Goal: Task Accomplishment & Management: Complete application form

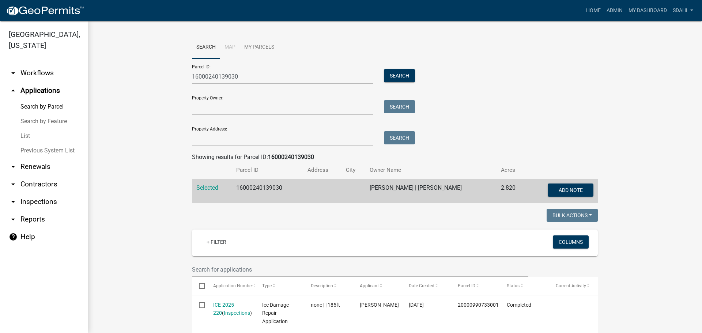
click at [527, 121] on div "Parcel ID: 16000240139030 Search Property Owner: Search Property Address: Search" at bounding box center [395, 102] width 406 height 87
click at [395, 75] on button "Search" at bounding box center [399, 75] width 31 height 13
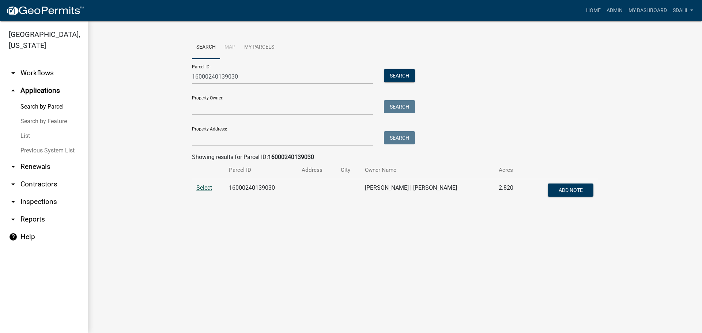
click at [202, 189] on span "Select" at bounding box center [204, 187] width 16 height 7
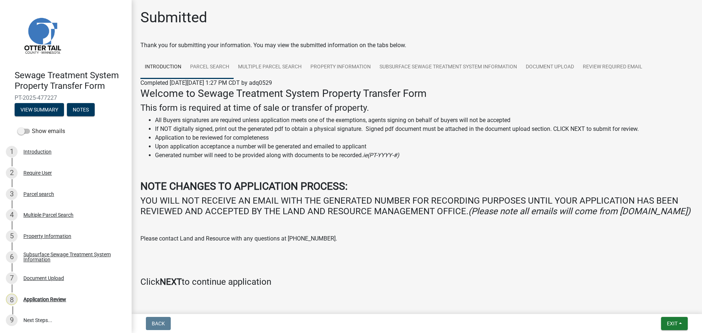
click at [203, 64] on link "Parcel search" at bounding box center [210, 67] width 48 height 23
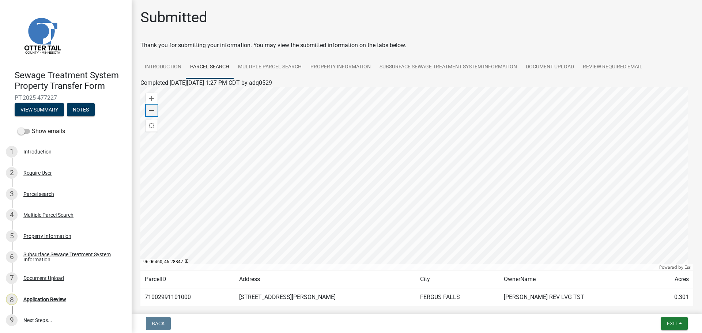
click at [154, 111] on span at bounding box center [152, 111] width 6 height 6
click at [272, 72] on link "Multiple Parcel Search" at bounding box center [270, 67] width 72 height 23
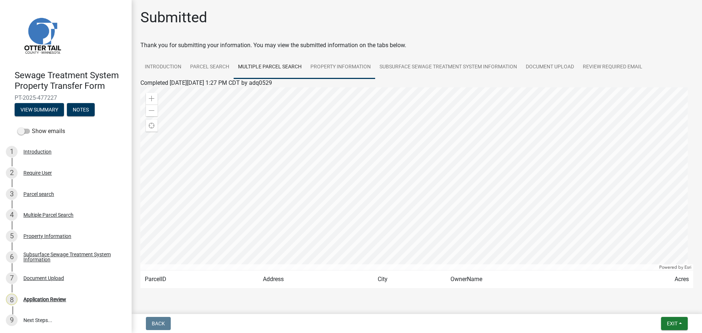
click at [345, 69] on link "Property Information" at bounding box center [340, 67] width 69 height 23
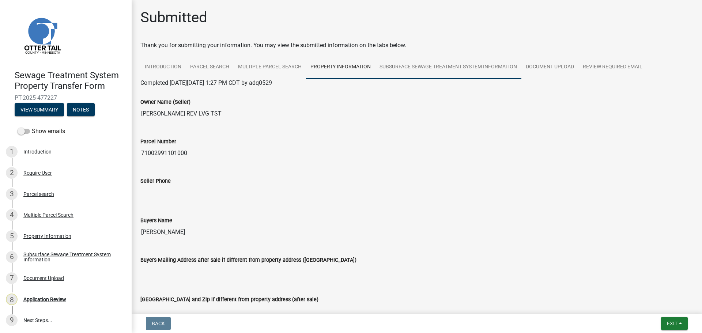
click at [444, 71] on link "Subsurface Sewage Treatment System Information" at bounding box center [448, 67] width 146 height 23
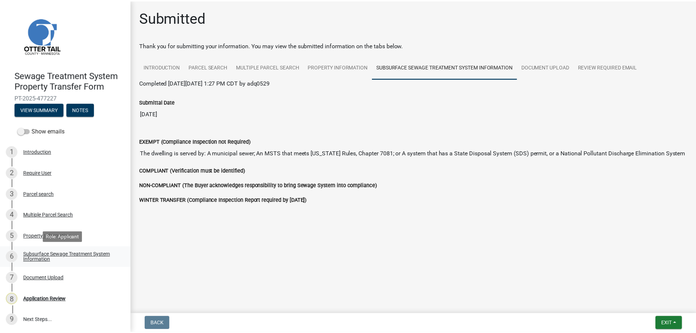
scroll to position [1, 0]
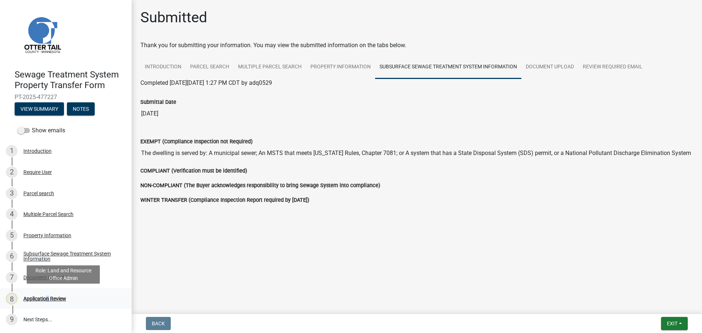
click at [45, 300] on div "Application Review" at bounding box center [44, 298] width 43 height 5
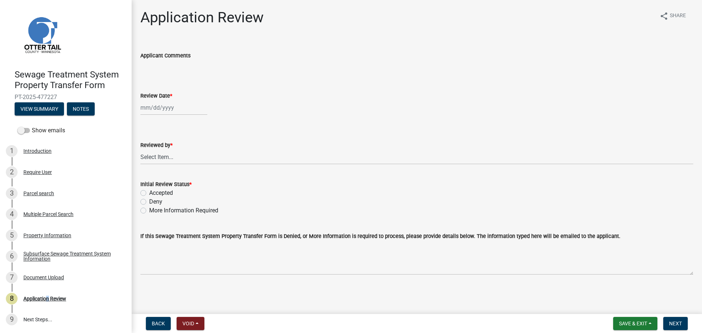
select select "9"
select select "2025"
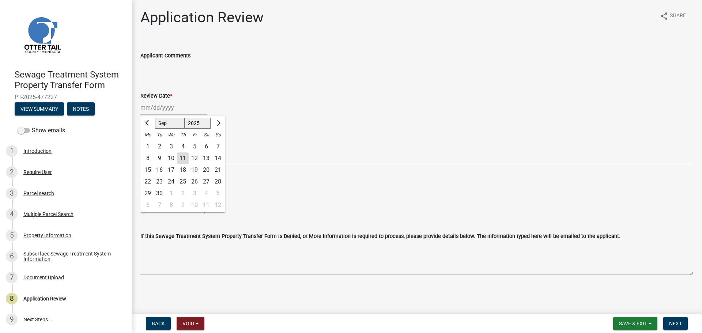
click at [164, 108] on div "Jan Feb Mar Apr May Jun Jul Aug Sep Oct Nov Dec 1525 1526 1527 1528 1529 1530 1…" at bounding box center [173, 107] width 67 height 15
click at [184, 157] on div "11" at bounding box center [183, 158] width 12 height 12
type input "[DATE]"
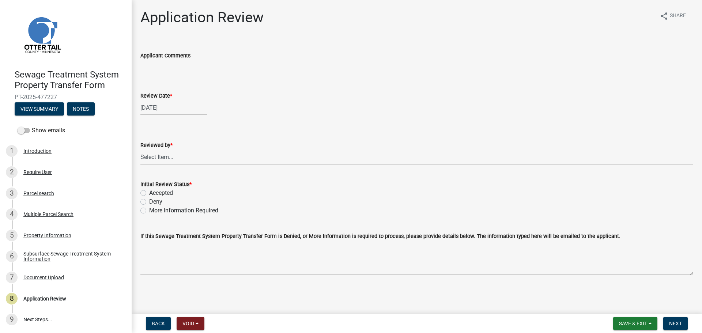
click at [184, 157] on select "Select Item... [PERSON_NAME] [PERSON_NAME] [PERSON_NAME] [PERSON_NAME] [PERSON_…" at bounding box center [416, 156] width 553 height 15
click at [140, 149] on select "Select Item... Alexis Newark Amy Busko Andrea Perales Brittany Tollefson Christ…" at bounding box center [416, 156] width 553 height 15
select select "67745ee8-7159-4960-80f9-a638286b467c"
click at [149, 194] on label "Accepted" at bounding box center [161, 193] width 24 height 9
click at [149, 193] on input "Accepted" at bounding box center [151, 191] width 5 height 5
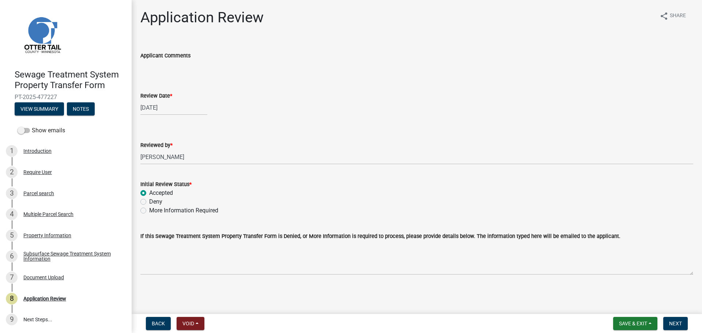
radio input "true"
click at [677, 318] on button "Next" at bounding box center [675, 323] width 24 height 13
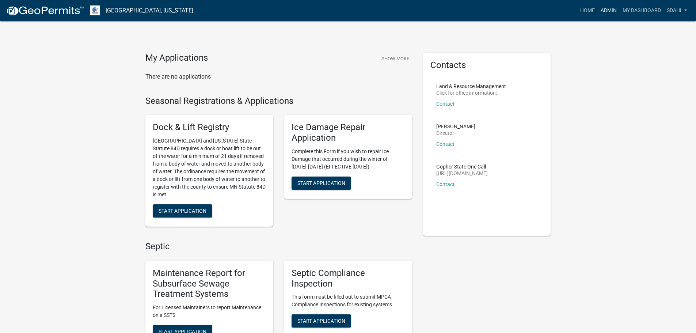
click at [605, 12] on link "Admin" at bounding box center [609, 11] width 22 height 14
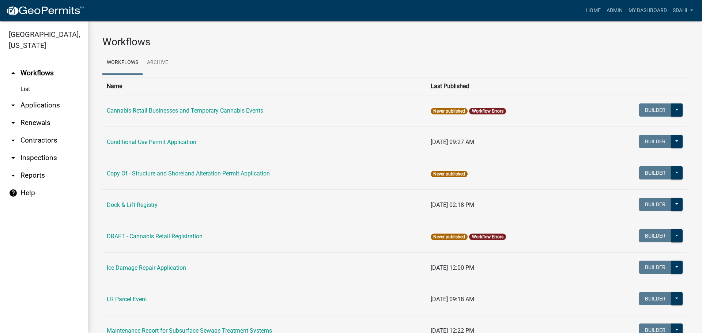
click at [43, 107] on link "arrow_drop_down Applications" at bounding box center [44, 105] width 88 height 18
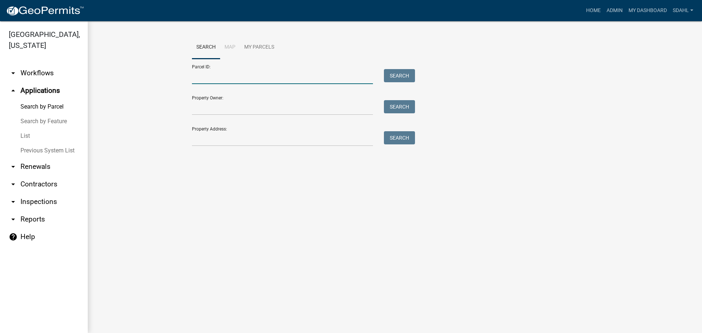
click at [244, 73] on input "Parcel ID:" at bounding box center [282, 76] width 181 height 15
paste input "52000990421000"
type input "52000990421000"
click at [408, 79] on button "Search" at bounding box center [399, 75] width 31 height 13
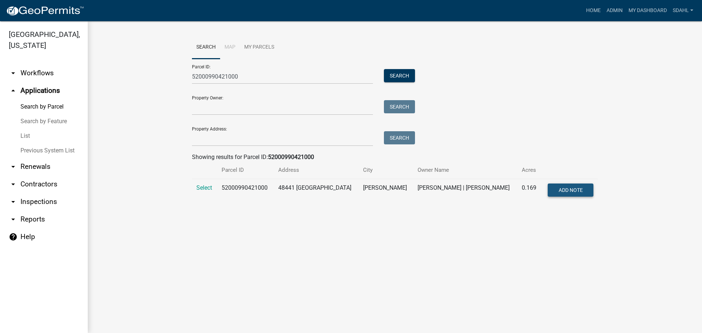
click at [578, 188] on span "Add Note" at bounding box center [570, 190] width 24 height 6
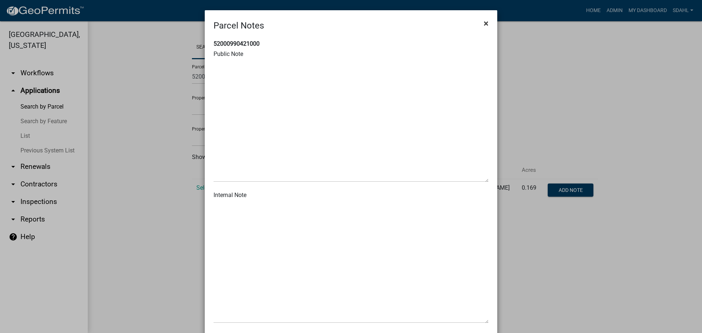
click at [484, 22] on span "×" at bounding box center [486, 23] width 5 height 10
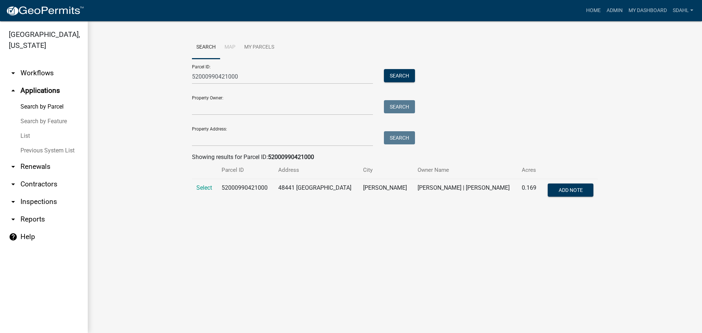
drag, startPoint x: 204, startPoint y: 187, endPoint x: 182, endPoint y: 186, distance: 22.0
click at [204, 186] on span "Select" at bounding box center [204, 187] width 16 height 7
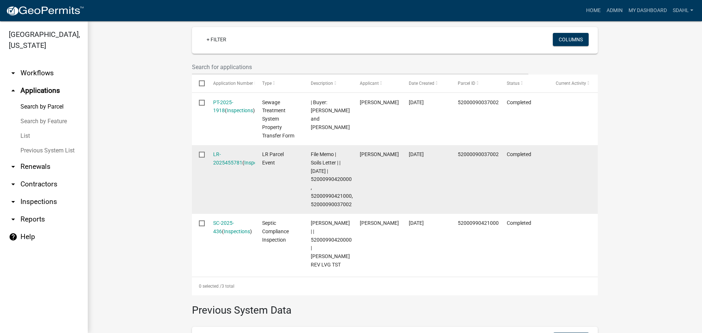
scroll to position [204, 0]
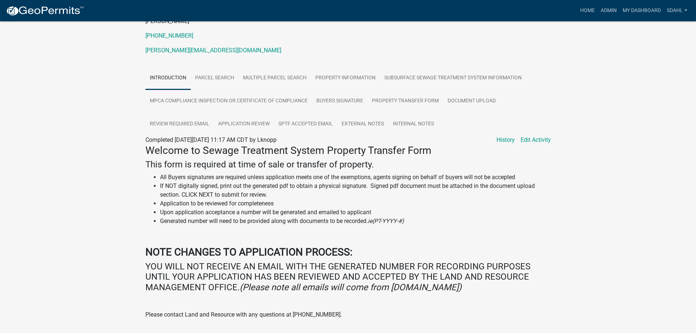
scroll to position [110, 0]
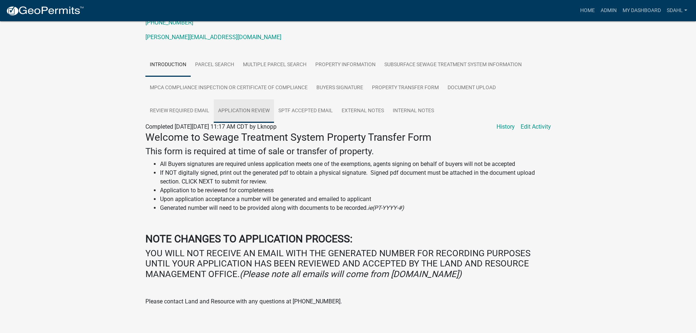
click at [253, 114] on link "Application Review" at bounding box center [244, 110] width 60 height 23
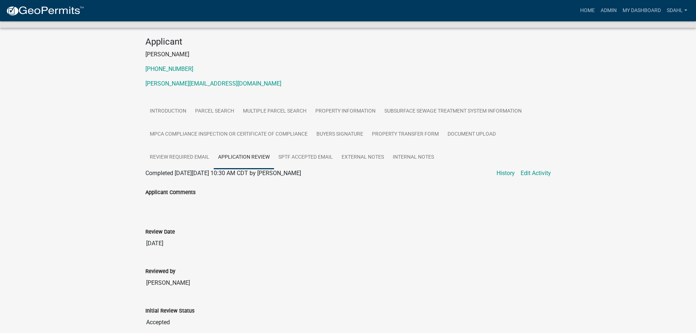
scroll to position [73, 0]
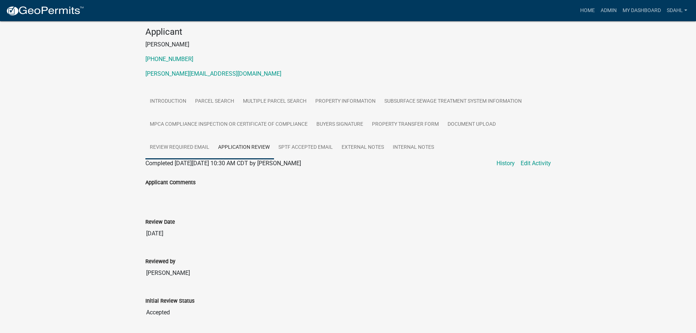
click at [207, 145] on link "Review Required Email" at bounding box center [179, 147] width 68 height 23
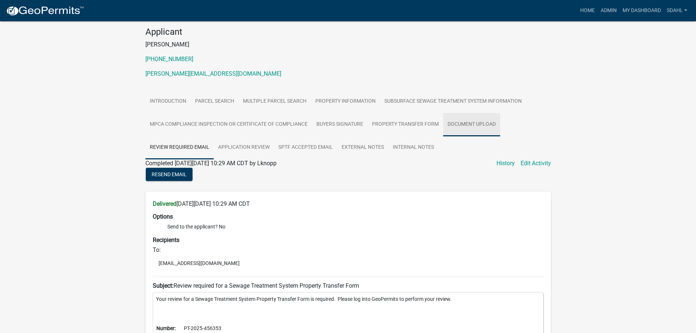
click at [476, 121] on link "Document Upload" at bounding box center [471, 124] width 57 height 23
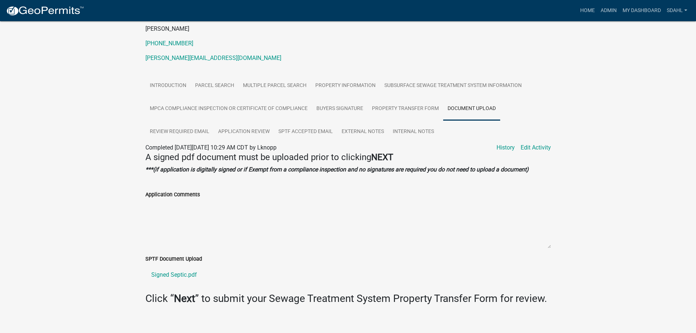
scroll to position [97, 0]
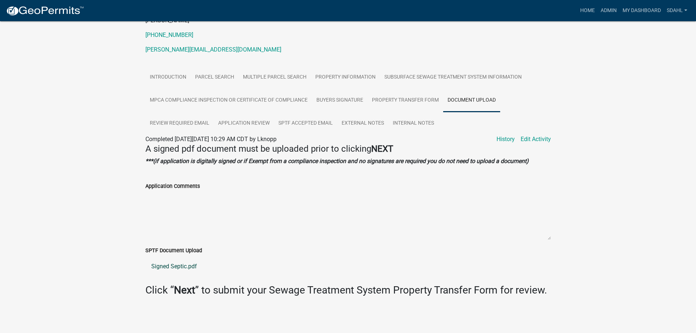
click at [166, 270] on link "Signed Septic.pdf" at bounding box center [348, 267] width 406 height 18
click at [413, 101] on link "Property Transfer Form" at bounding box center [406, 100] width 76 height 23
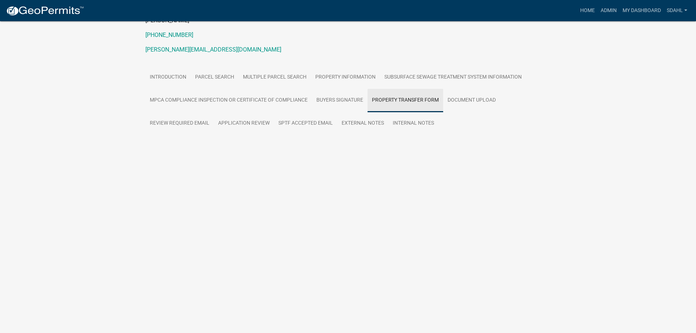
scroll to position [21, 0]
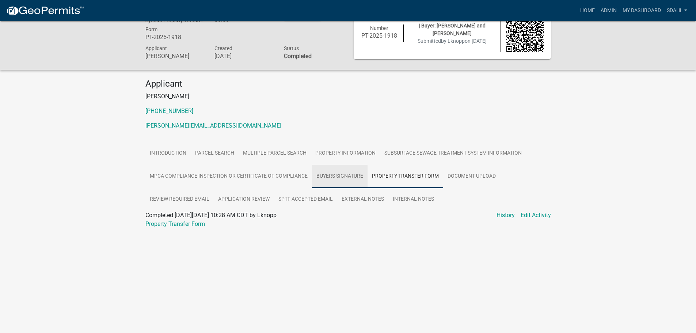
click at [339, 176] on link "Buyers Signature" at bounding box center [340, 176] width 56 height 23
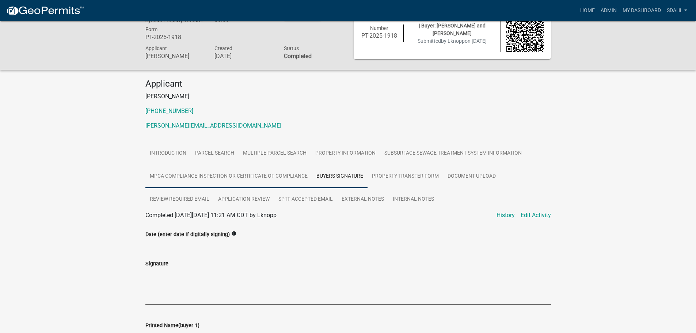
click at [294, 181] on link "MPCA Compliance Inspection or Certificate of Compliance" at bounding box center [228, 176] width 167 height 23
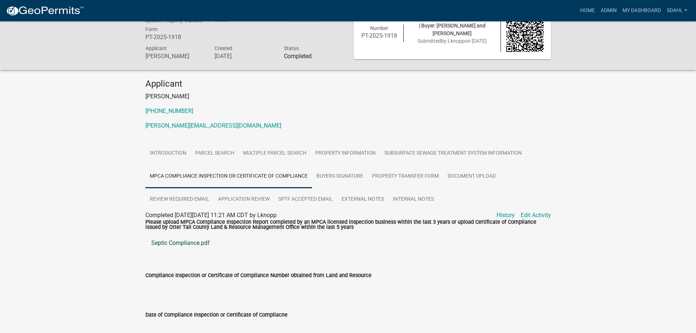
click at [189, 244] on link "Septic Compliance.pdf" at bounding box center [348, 243] width 406 height 18
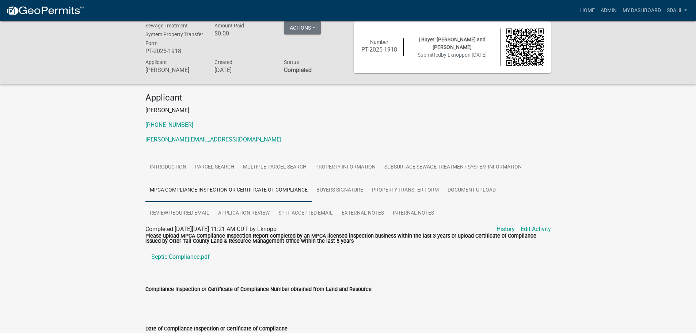
scroll to position [0, 0]
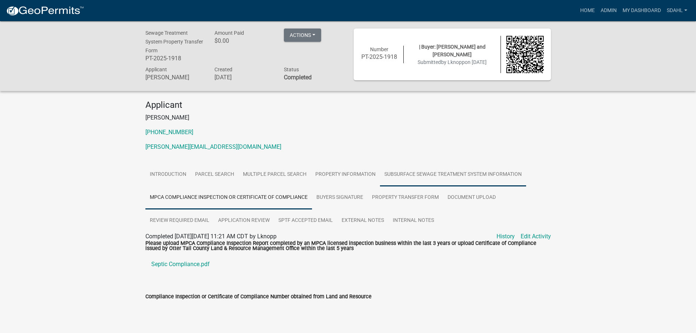
click at [440, 172] on link "Subsurface Sewage Treatment System Information" at bounding box center [453, 174] width 146 height 23
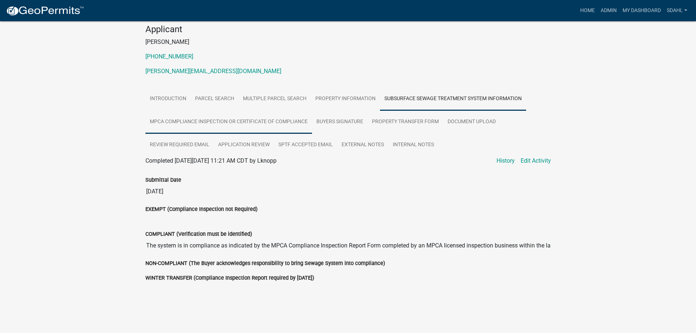
scroll to position [85, 0]
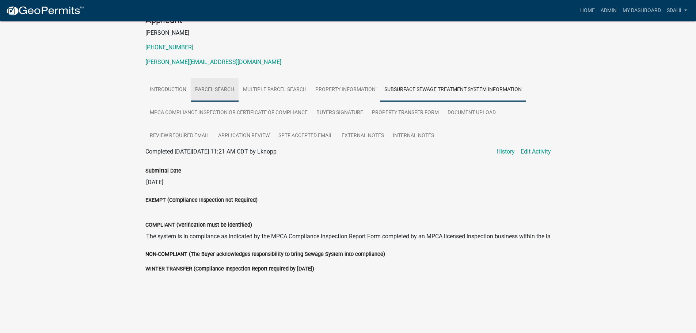
click at [215, 90] on link "Parcel search" at bounding box center [215, 89] width 48 height 23
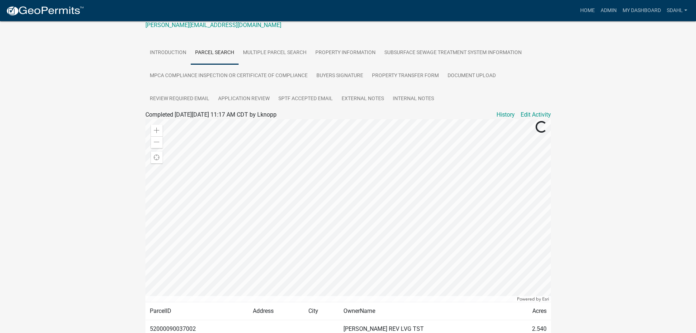
scroll to position [121, 0]
click at [295, 52] on link "Multiple Parcel Search" at bounding box center [275, 53] width 72 height 23
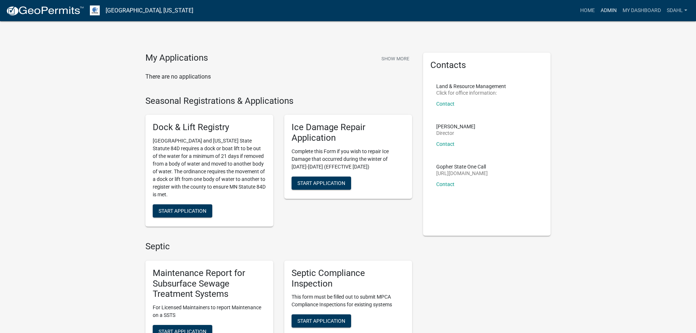
click at [605, 9] on link "Admin" at bounding box center [609, 11] width 22 height 14
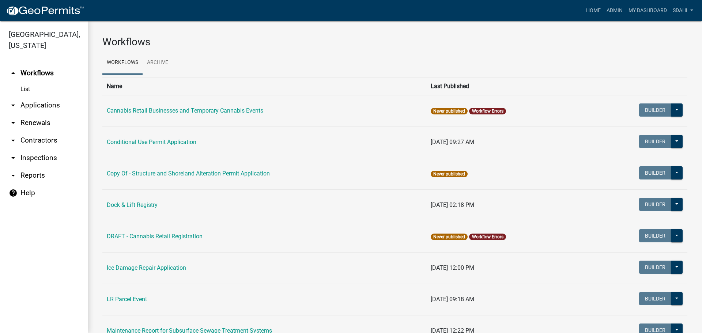
click at [43, 105] on link "arrow_drop_down Applications" at bounding box center [44, 105] width 88 height 18
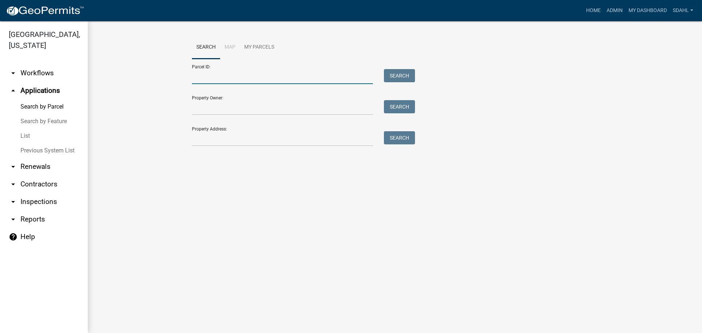
click at [247, 73] on input "Parcel ID:" at bounding box center [282, 76] width 181 height 15
paste input "52000990421000"
type input "52000990421000"
click at [405, 73] on button "Search" at bounding box center [399, 75] width 31 height 13
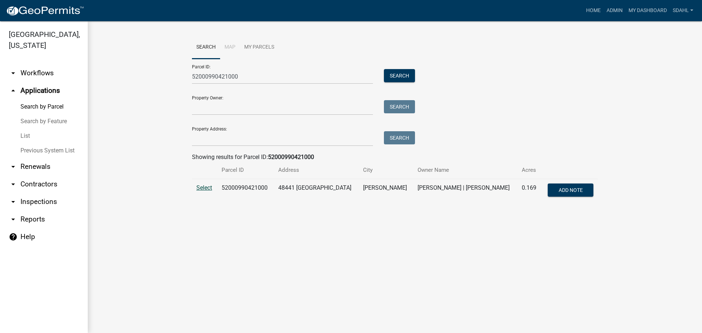
click at [208, 188] on span "Select" at bounding box center [204, 187] width 16 height 7
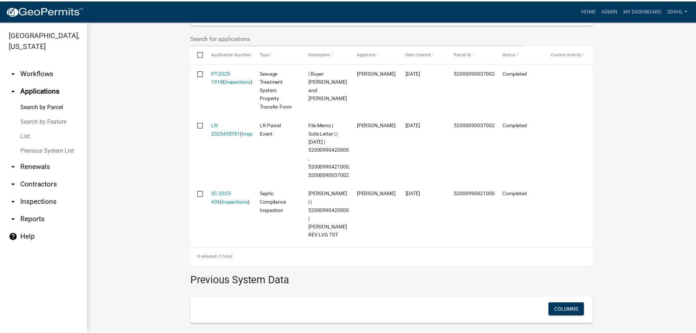
scroll to position [219, 0]
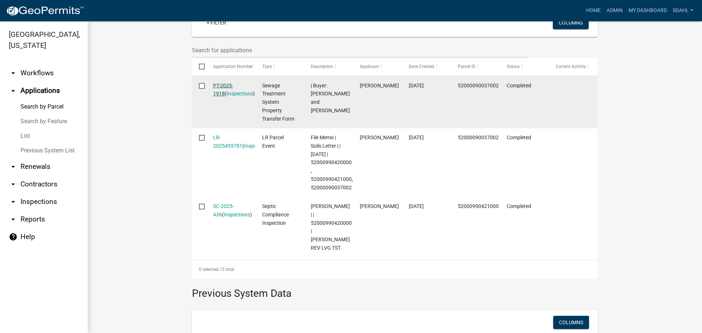
click at [233, 86] on link "PT-2025-1918" at bounding box center [223, 90] width 20 height 14
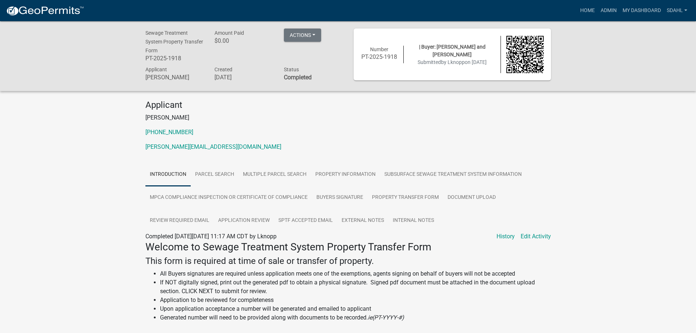
click at [607, 94] on div "Sewage Treatment System Property Transfer Form PT-2025-1918 Amount Paid $0.00 A…" at bounding box center [348, 254] width 696 height 466
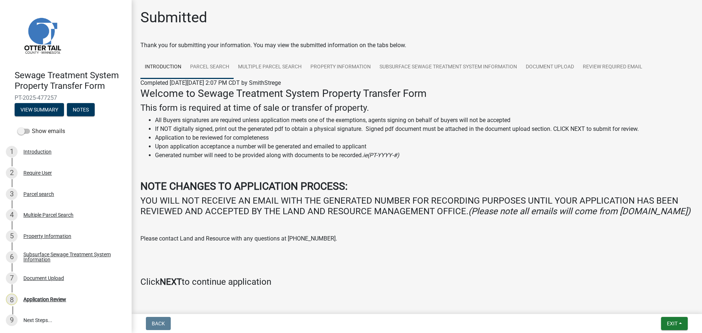
click at [212, 64] on link "Parcel search" at bounding box center [210, 67] width 48 height 23
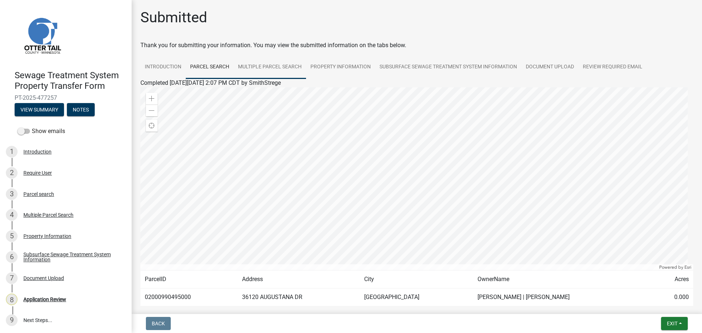
click at [263, 65] on link "Multiple Parcel Search" at bounding box center [270, 67] width 72 height 23
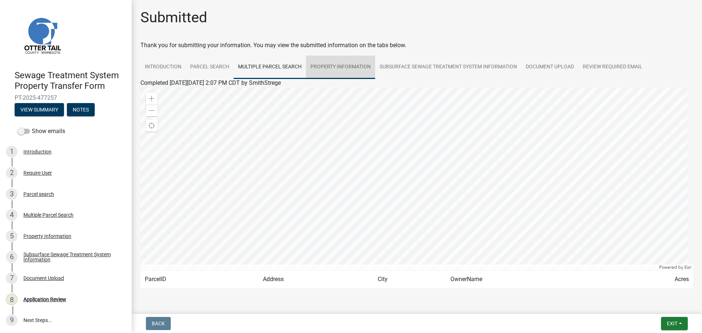
click at [333, 68] on link "Property Information" at bounding box center [340, 67] width 69 height 23
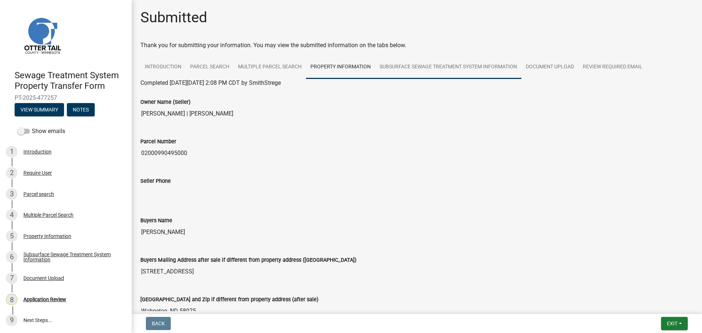
click at [417, 63] on link "Subsurface Sewage Treatment System Information" at bounding box center [448, 67] width 146 height 23
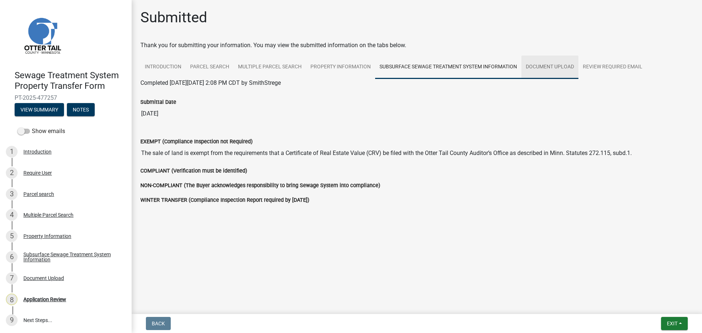
click at [542, 69] on link "Document Upload" at bounding box center [549, 67] width 57 height 23
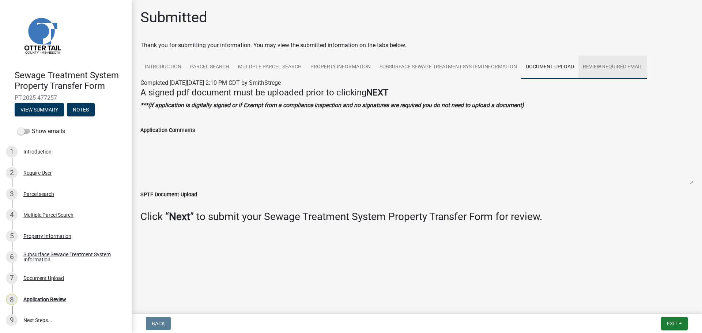
click at [591, 68] on link "Review Required Email" at bounding box center [612, 67] width 68 height 23
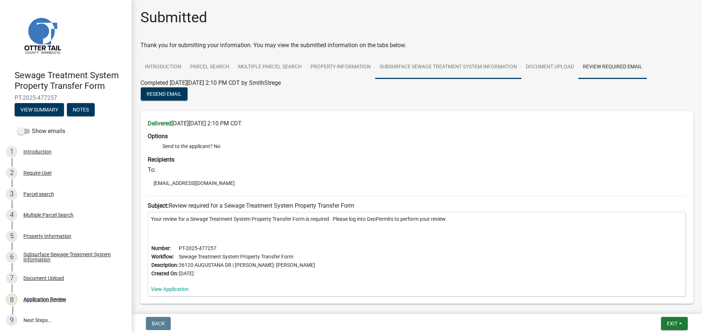
click at [430, 65] on link "Subsurface Sewage Treatment System Information" at bounding box center [448, 67] width 146 height 23
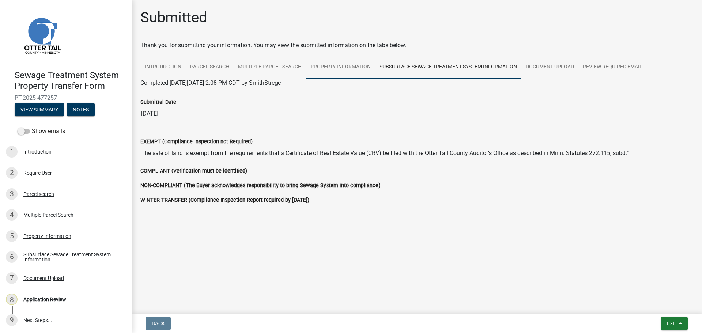
click at [341, 69] on link "Property Information" at bounding box center [340, 67] width 69 height 23
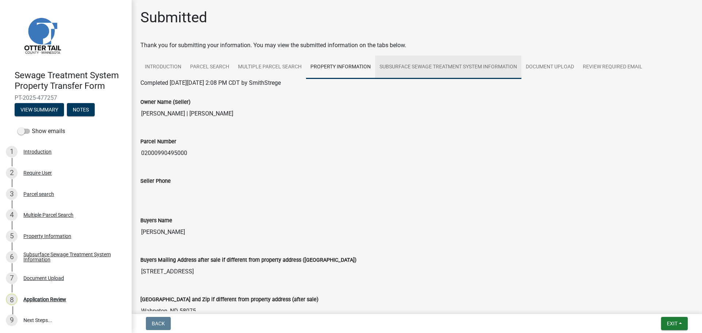
click at [461, 67] on link "Subsurface Sewage Treatment System Information" at bounding box center [448, 67] width 146 height 23
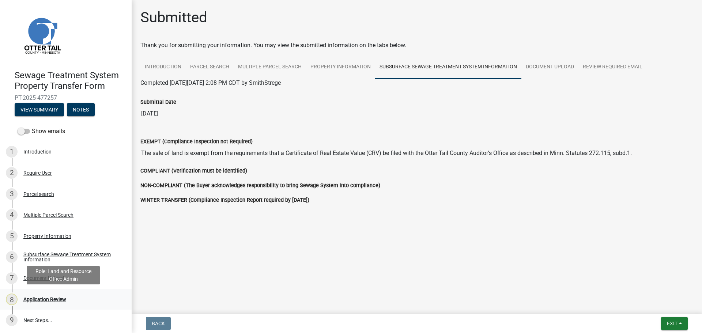
click at [48, 297] on div "Application Review" at bounding box center [44, 299] width 43 height 5
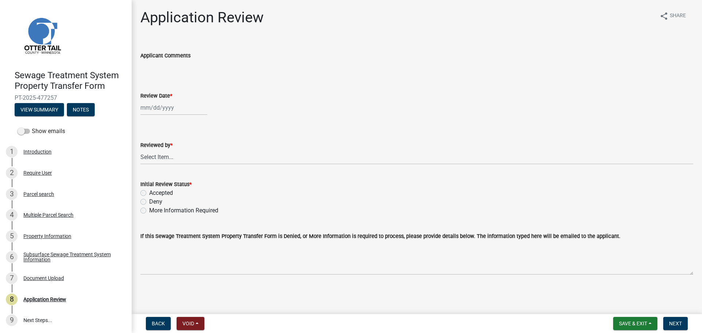
click at [169, 113] on div at bounding box center [173, 107] width 67 height 15
select select "9"
select select "2025"
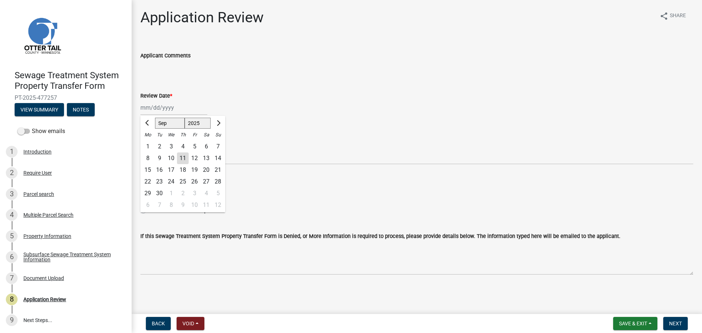
click at [178, 158] on div "11" at bounding box center [183, 158] width 12 height 12
type input "[DATE]"
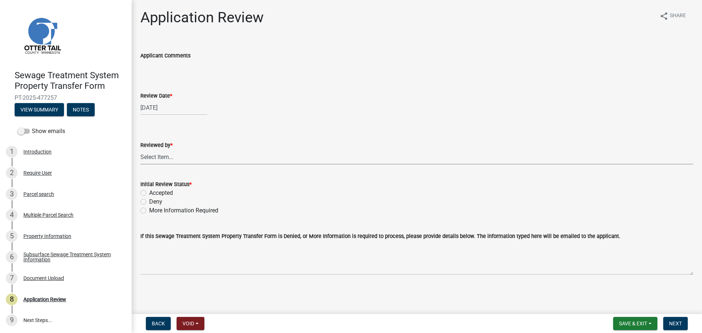
click at [161, 159] on select "Select Item... Alexis Newark Amy Busko Andrea Perales Brittany Tollefson Christ…" at bounding box center [416, 156] width 553 height 15
click at [140, 149] on select "Select Item... Alexis Newark Amy Busko Andrea Perales Brittany Tollefson Christ…" at bounding box center [416, 156] width 553 height 15
select select "67745ee8-7159-4960-80f9-a638286b467c"
click at [149, 192] on label "Accepted" at bounding box center [161, 193] width 24 height 9
click at [149, 192] on input "Accepted" at bounding box center [151, 191] width 5 height 5
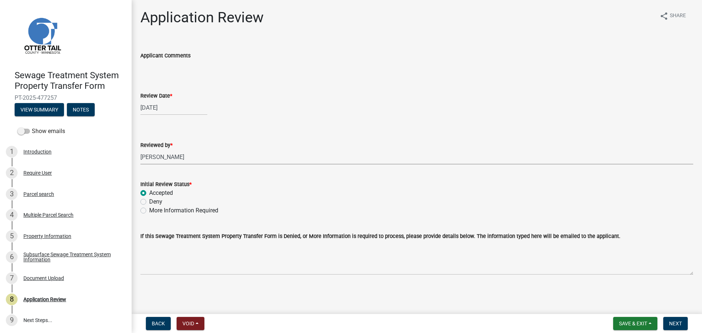
radio input "true"
click at [675, 323] on span "Next" at bounding box center [675, 324] width 13 height 6
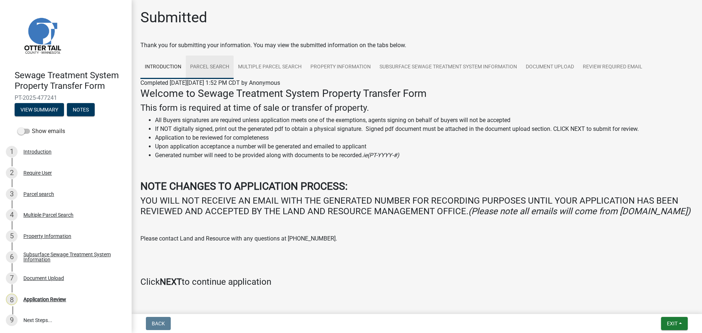
click at [213, 65] on link "Parcel search" at bounding box center [210, 67] width 48 height 23
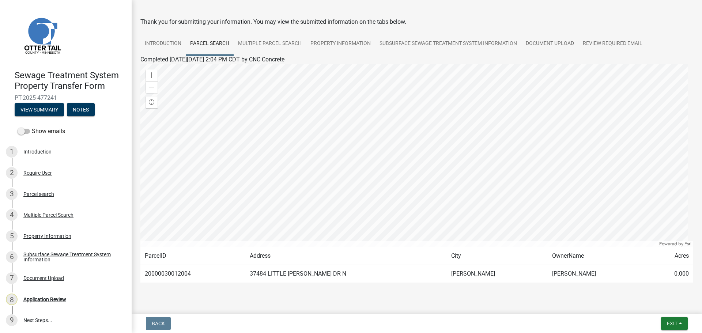
scroll to position [37, 0]
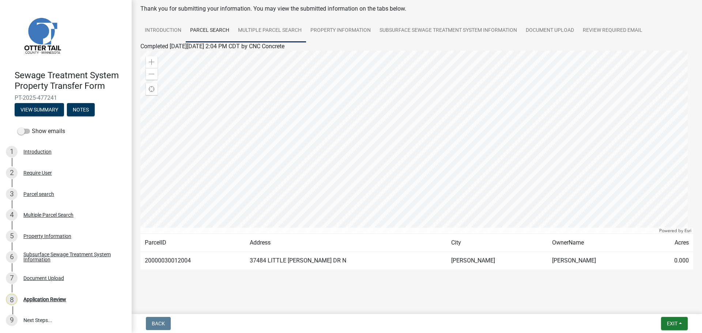
click at [272, 28] on link "Multiple Parcel Search" at bounding box center [270, 30] width 72 height 23
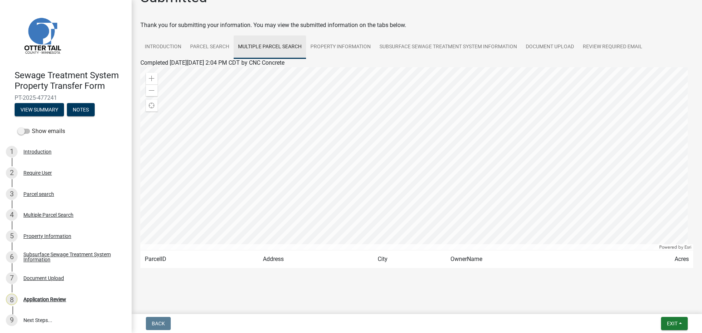
scroll to position [20, 0]
click at [355, 46] on link "Property Information" at bounding box center [340, 46] width 69 height 23
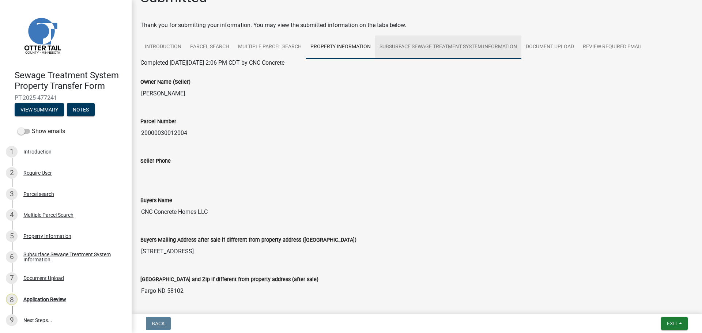
click at [436, 42] on link "Subsurface Sewage Treatment System Information" at bounding box center [448, 46] width 146 height 23
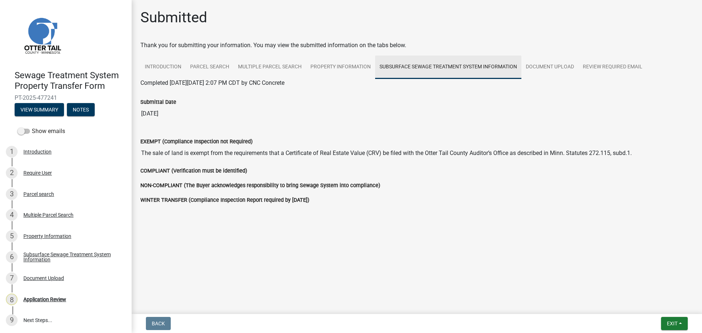
scroll to position [0, 0]
click at [553, 69] on link "Document Upload" at bounding box center [549, 67] width 57 height 23
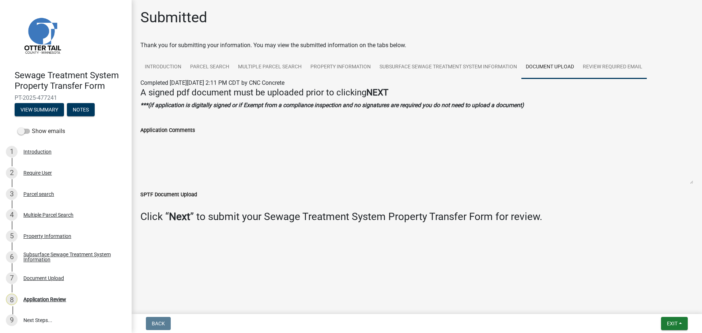
click at [613, 71] on link "Review Required Email" at bounding box center [612, 67] width 68 height 23
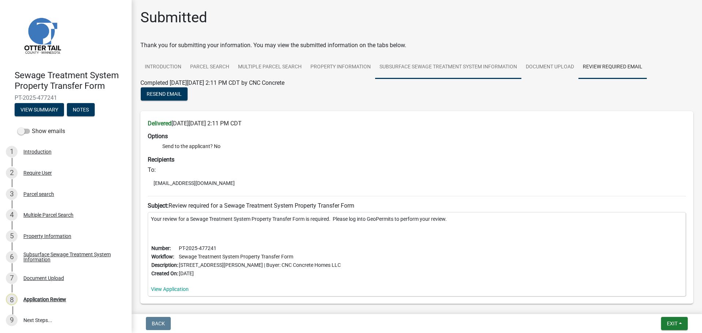
click at [465, 68] on link "Subsurface Sewage Treatment System Information" at bounding box center [448, 67] width 146 height 23
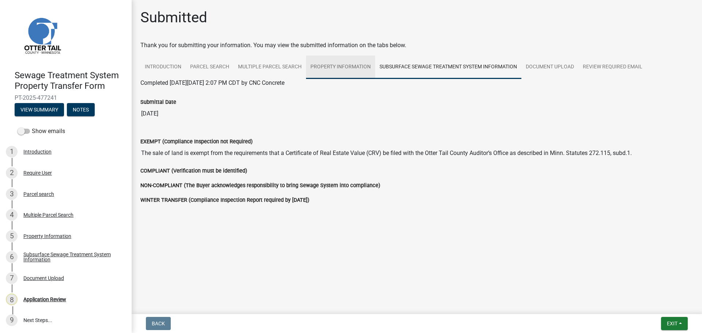
click at [352, 68] on link "Property Information" at bounding box center [340, 67] width 69 height 23
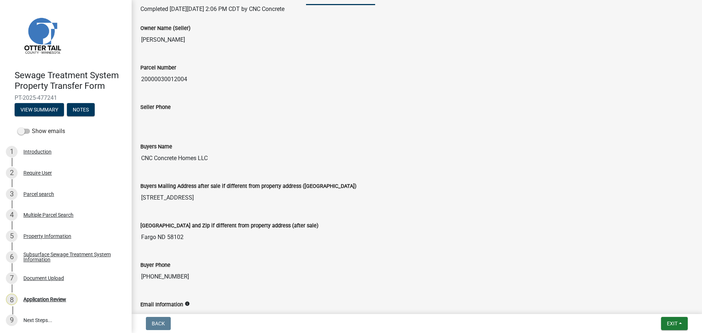
scroll to position [37, 0]
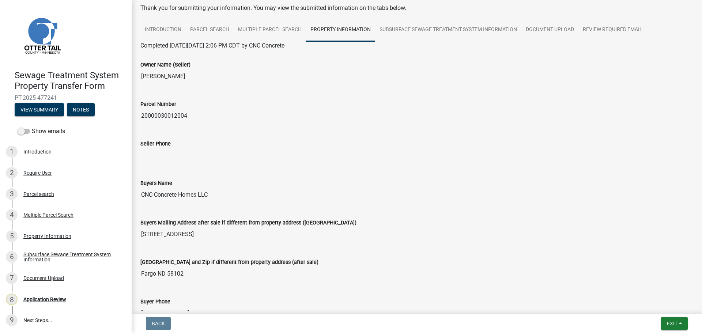
click at [187, 194] on input "CNC Concrete Homes LLC" at bounding box center [416, 195] width 553 height 15
click at [246, 196] on input "CNC Concrete Homes LLC" at bounding box center [416, 195] width 553 height 15
click at [45, 300] on div "Application Review" at bounding box center [44, 299] width 43 height 5
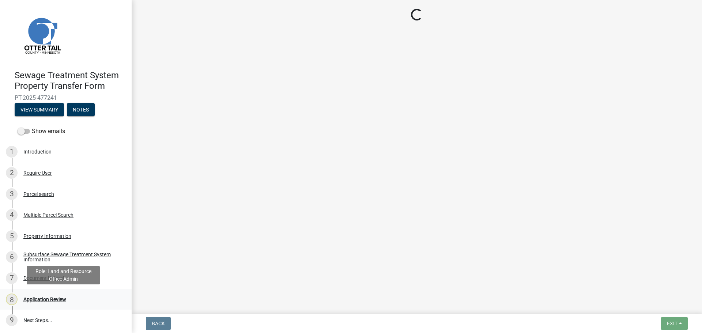
scroll to position [0, 0]
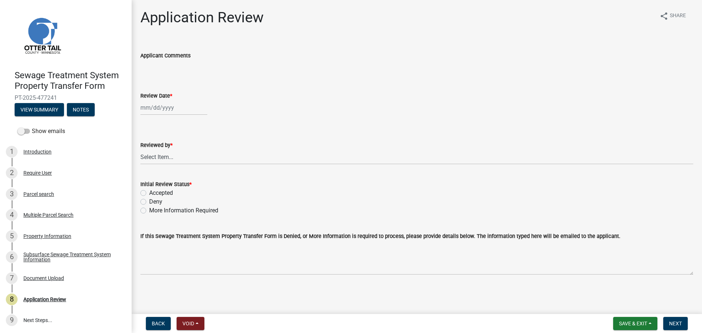
click at [164, 107] on div at bounding box center [173, 107] width 67 height 15
select select "9"
select select "2025"
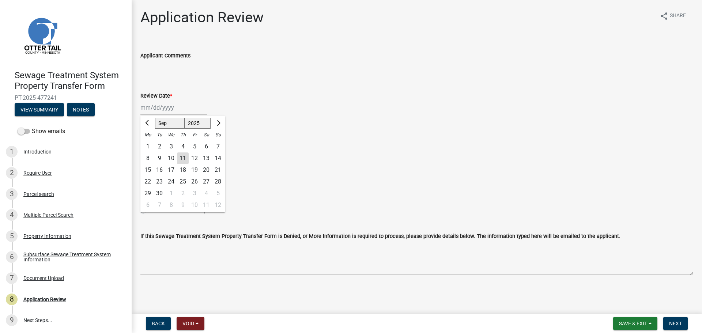
click at [185, 155] on div "11" at bounding box center [183, 158] width 12 height 12
type input "[DATE]"
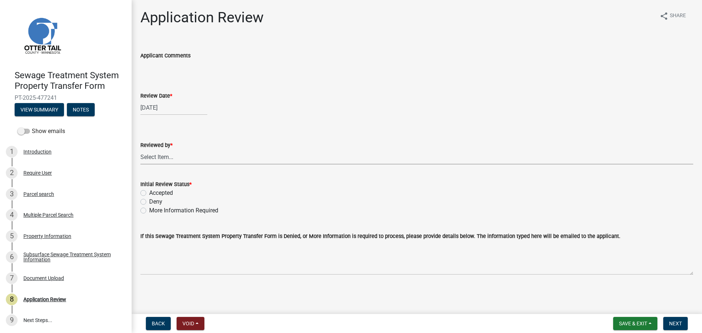
click at [163, 158] on select "Select Item... Alexis Newark Amy Busko Andrea Perales Brittany Tollefson Christ…" at bounding box center [416, 156] width 553 height 15
click at [140, 149] on select "Select Item... Alexis Newark Amy Busko Andrea Perales Brittany Tollefson Christ…" at bounding box center [416, 156] width 553 height 15
select select "67745ee8-7159-4960-80f9-a638286b467c"
click at [156, 195] on label "Accepted" at bounding box center [161, 193] width 24 height 9
click at [154, 193] on input "Accepted" at bounding box center [151, 191] width 5 height 5
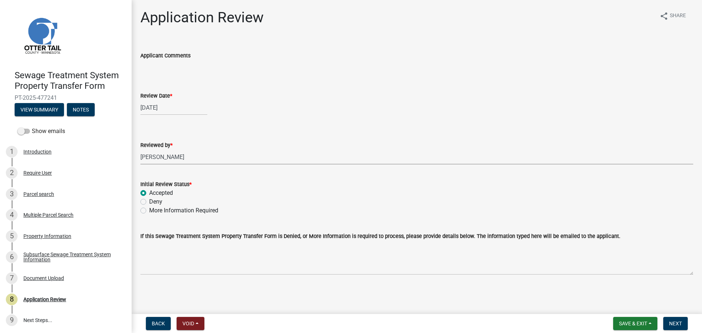
radio input "true"
click at [680, 321] on span "Next" at bounding box center [675, 324] width 13 height 6
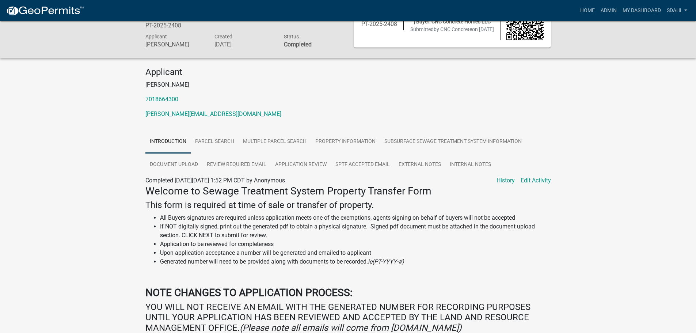
scroll to position [31, 0]
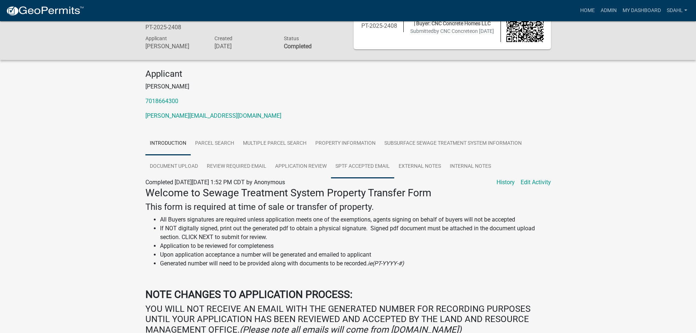
click at [380, 169] on link "SPTF Accepted Email" at bounding box center [362, 166] width 63 height 23
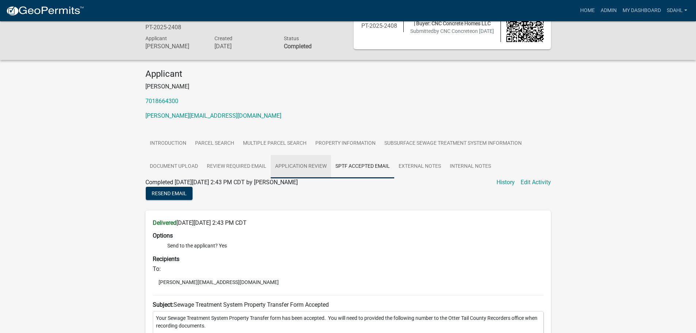
click at [313, 169] on link "Application Review" at bounding box center [301, 166] width 60 height 23
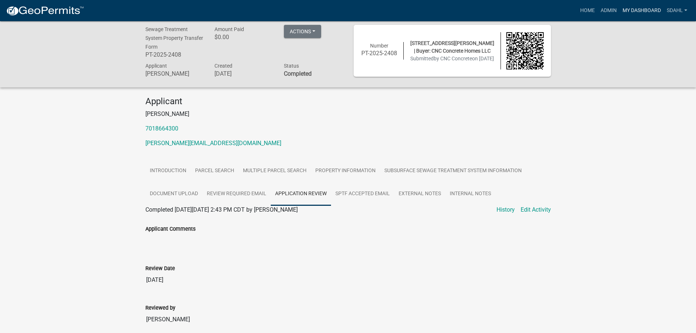
scroll to position [0, 0]
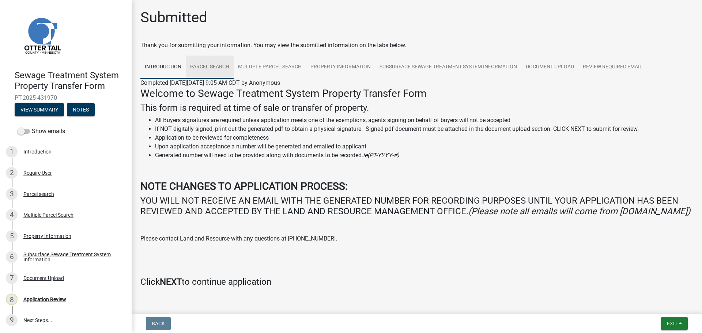
click at [214, 65] on link "Parcel search" at bounding box center [210, 67] width 48 height 23
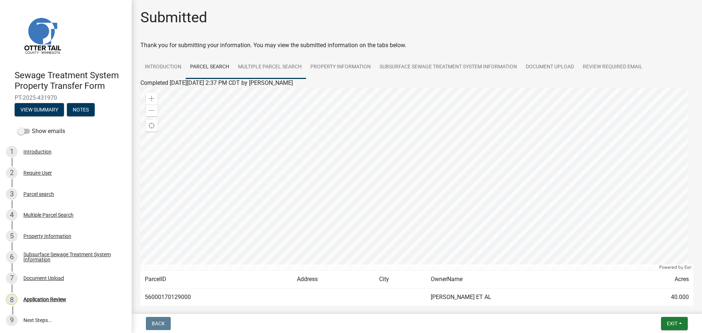
click at [292, 63] on link "Multiple Parcel Search" at bounding box center [270, 67] width 72 height 23
click at [34, 128] on label "Show emails" at bounding box center [42, 131] width 48 height 9
click at [32, 127] on input "Show emails" at bounding box center [32, 127] width 0 height 0
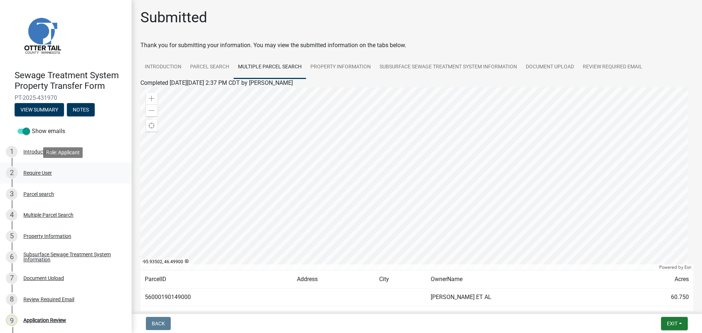
click at [38, 170] on div "Require User" at bounding box center [37, 172] width 29 height 5
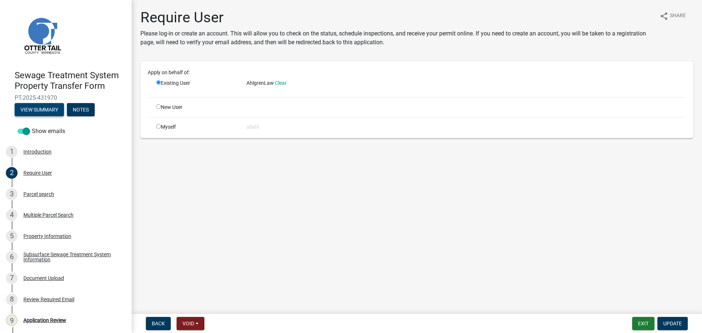
click at [42, 109] on button "View Summary" at bounding box center [39, 109] width 49 height 13
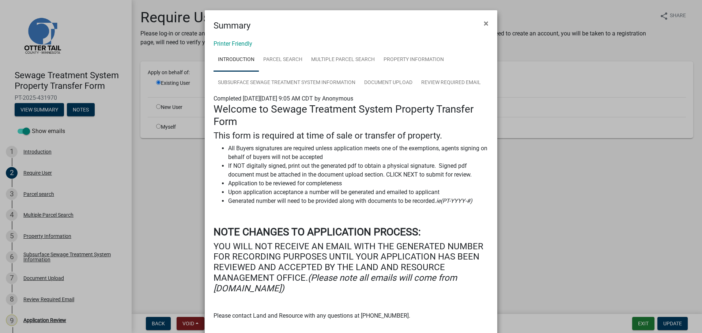
click at [242, 40] on div "Printer Friendly Introduction Parcel search Multiple Parcel Search Property Inf…" at bounding box center [351, 210] width 292 height 356
click at [243, 43] on link "Printer Friendly" at bounding box center [232, 43] width 39 height 7
click at [484, 22] on span "×" at bounding box center [486, 23] width 5 height 10
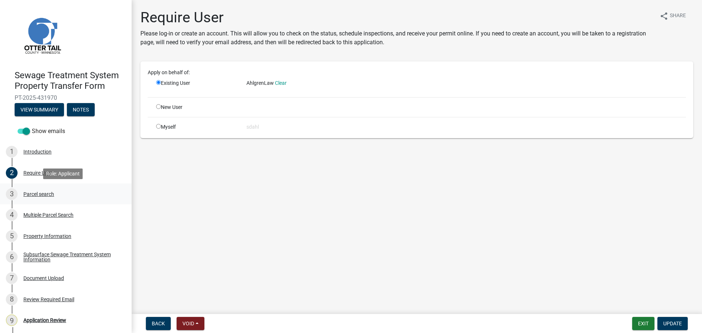
click at [42, 194] on div "Parcel search" at bounding box center [38, 194] width 31 height 5
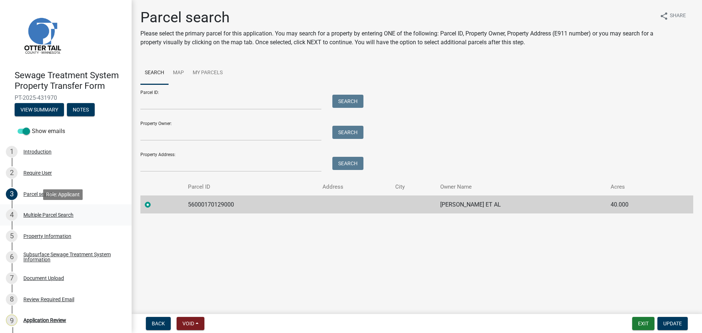
click at [36, 215] on div "Multiple Parcel Search" at bounding box center [48, 214] width 50 height 5
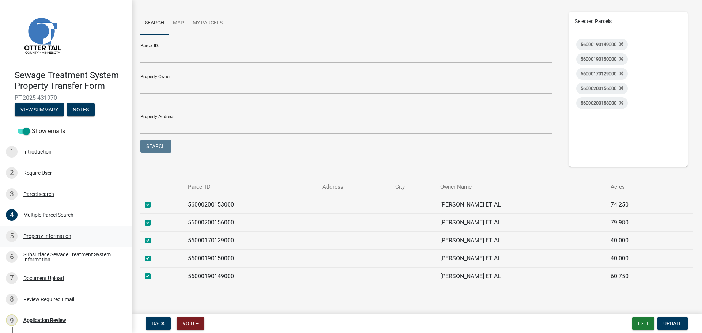
scroll to position [67, 0]
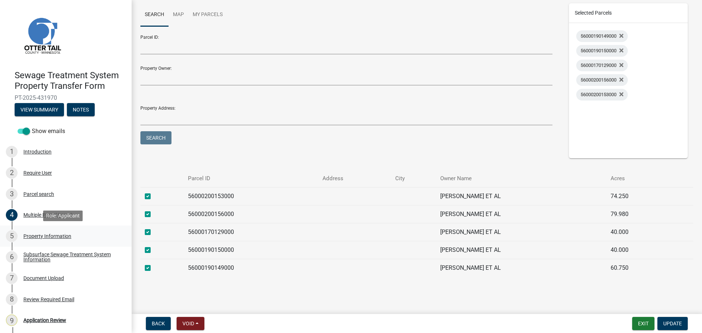
click at [52, 235] on div "Property Information" at bounding box center [47, 236] width 48 height 5
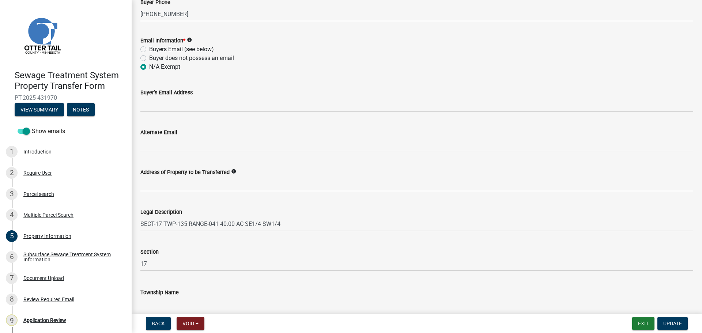
scroll to position [328, 0]
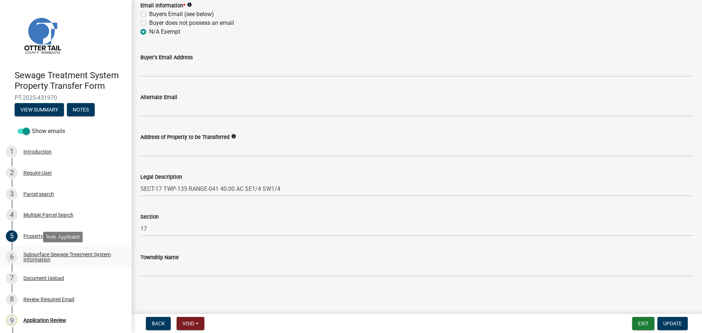
click at [39, 256] on div "Subsurface Sewage Treatment System Information" at bounding box center [71, 257] width 96 height 10
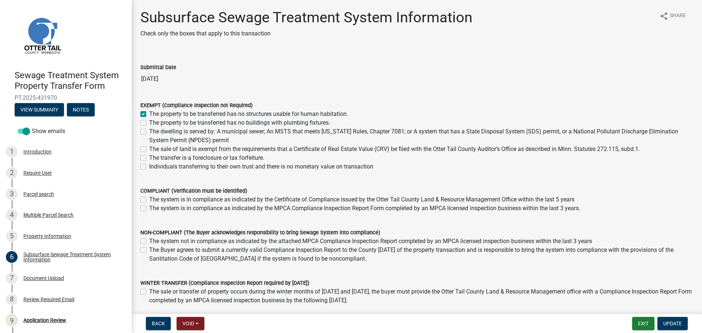
scroll to position [52, 0]
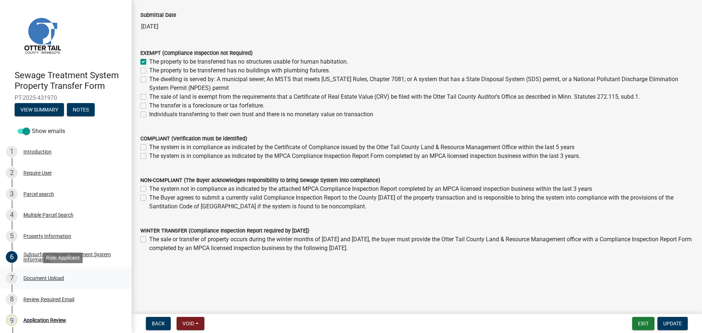
click at [47, 280] on div "Document Upload" at bounding box center [43, 278] width 41 height 5
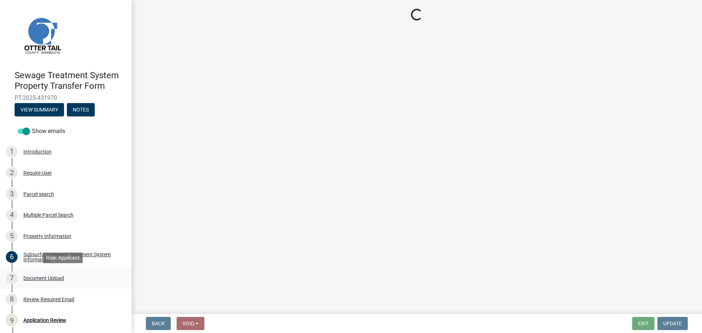
scroll to position [0, 0]
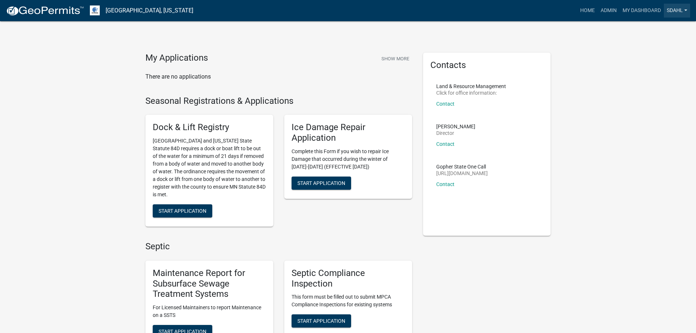
click at [680, 8] on link "sdahl" at bounding box center [677, 11] width 26 height 14
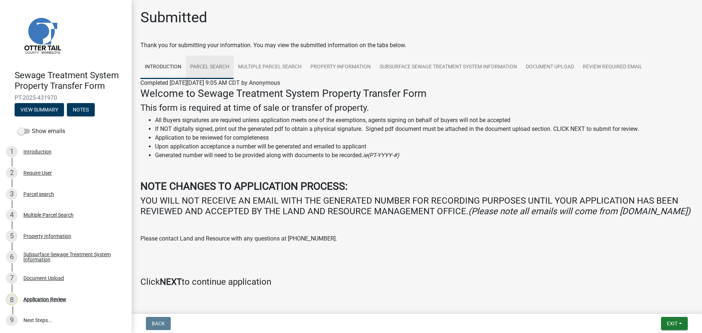
click at [213, 69] on link "Parcel search" at bounding box center [210, 67] width 48 height 23
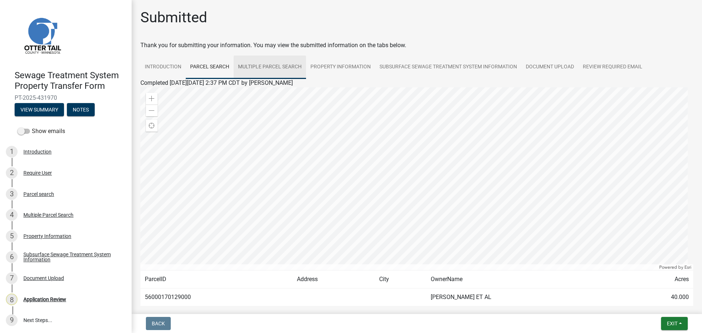
click at [277, 69] on link "Multiple Parcel Search" at bounding box center [270, 67] width 72 height 23
click at [347, 68] on link "Property Information" at bounding box center [340, 67] width 69 height 23
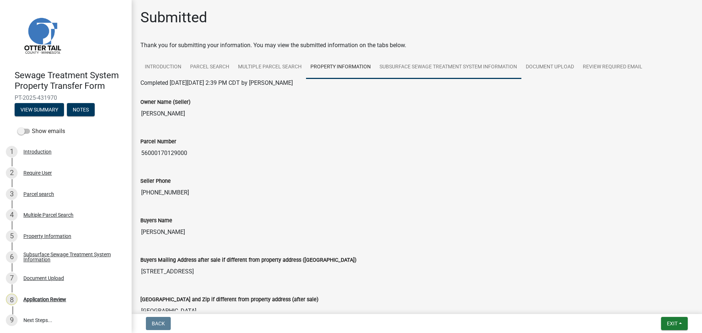
click at [460, 72] on link "Subsurface Sewage Treatment System Information" at bounding box center [448, 67] width 146 height 23
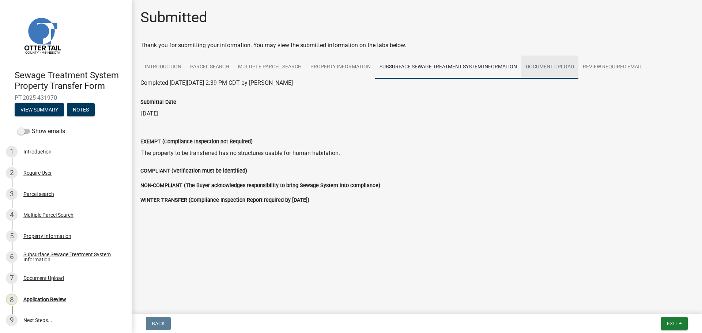
click at [547, 66] on link "Document Upload" at bounding box center [549, 67] width 57 height 23
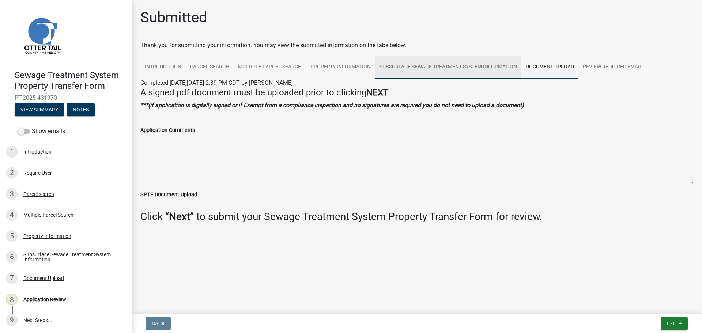
click at [513, 67] on link "Subsurface Sewage Treatment System Information" at bounding box center [448, 67] width 146 height 23
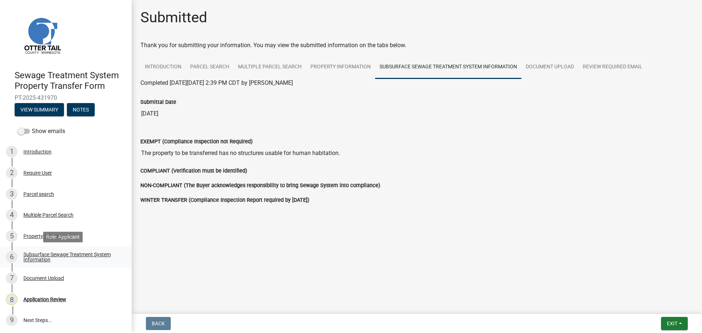
click at [52, 255] on div "Subsurface Sewage Treatment System Information" at bounding box center [71, 257] width 96 height 10
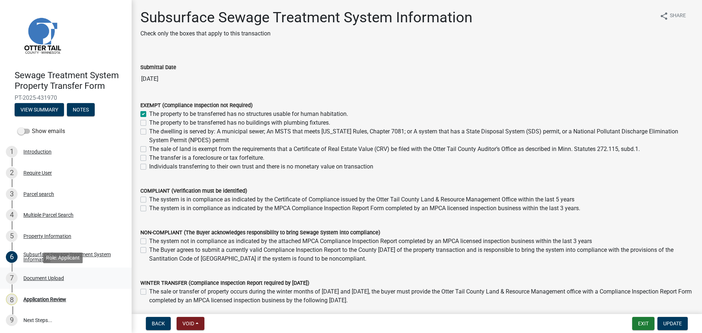
click at [49, 279] on div "Document Upload" at bounding box center [43, 278] width 41 height 5
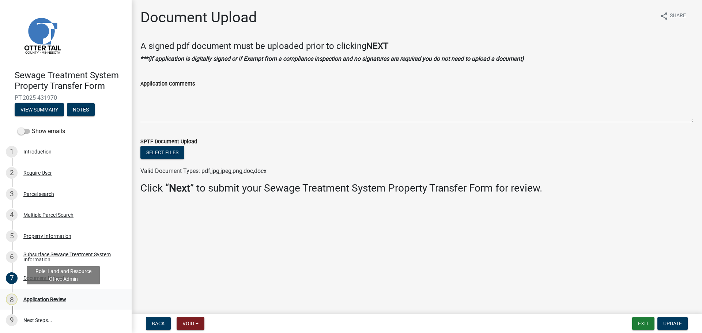
click at [43, 299] on div "Application Review" at bounding box center [44, 299] width 43 height 5
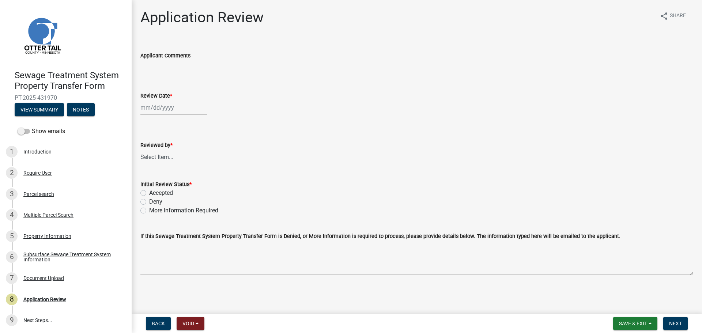
select select "9"
select select "2025"
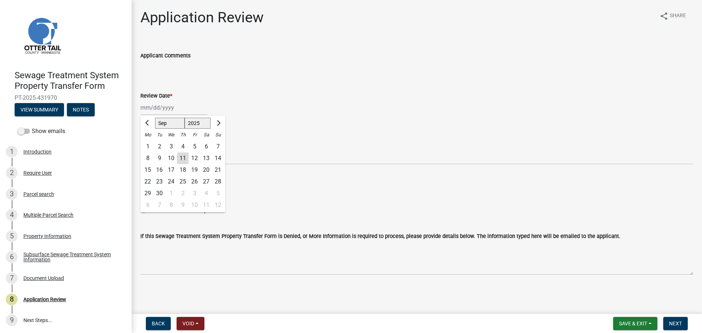
click at [156, 106] on div "Jan Feb Mar Apr May Jun Jul Aug Sep Oct Nov Dec 1525 1526 1527 1528 1529 1530 1…" at bounding box center [173, 107] width 67 height 15
click at [183, 154] on div "11" at bounding box center [183, 158] width 12 height 12
type input "[DATE]"
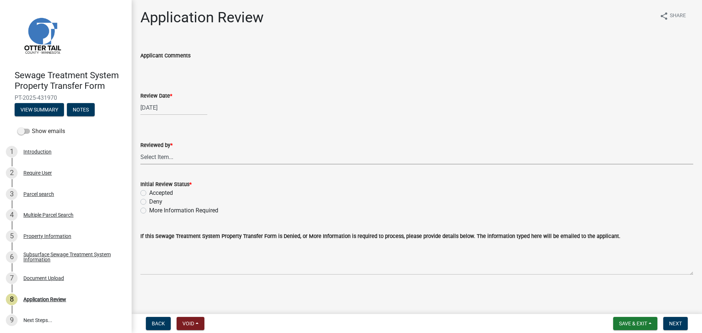
click at [183, 154] on select "Select Item... Alexis Newark Amy Busko Andrea Perales Brittany Tollefson Christ…" at bounding box center [416, 156] width 553 height 15
click at [140, 149] on select "Select Item... Alexis Newark Amy Busko Andrea Perales Brittany Tollefson Christ…" at bounding box center [416, 156] width 553 height 15
select select "67745ee8-7159-4960-80f9-a638286b467c"
click at [163, 190] on label "Accepted" at bounding box center [161, 193] width 24 height 9
click at [154, 190] on input "Accepted" at bounding box center [151, 191] width 5 height 5
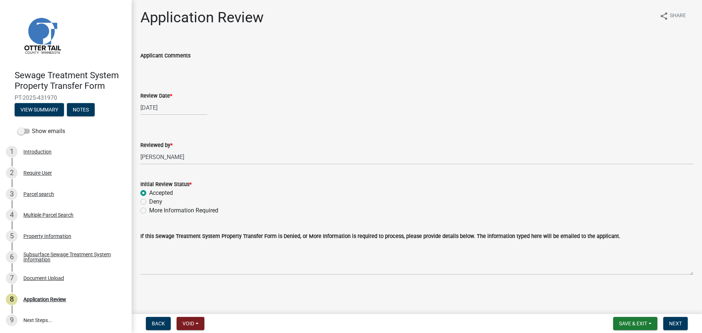
radio input "true"
click at [675, 321] on span "Next" at bounding box center [675, 324] width 13 height 6
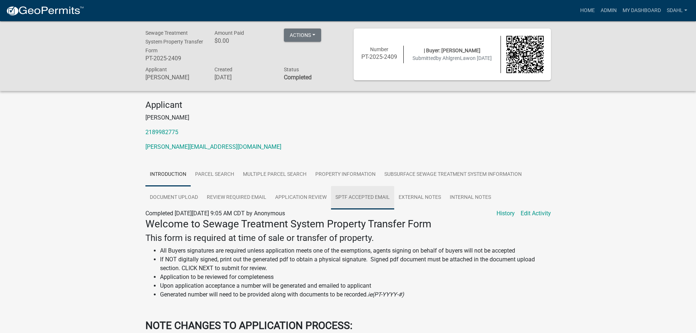
click at [376, 201] on link "SPTF Accepted Email" at bounding box center [362, 197] width 63 height 23
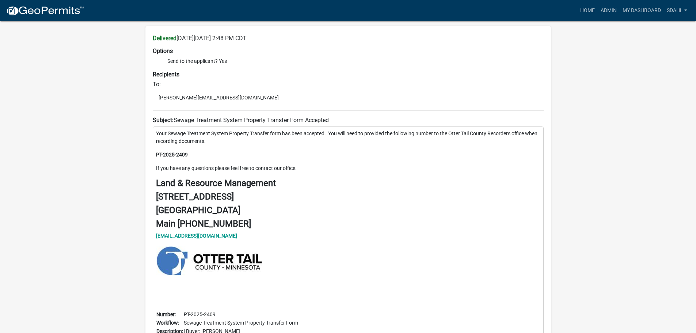
scroll to position [219, 0]
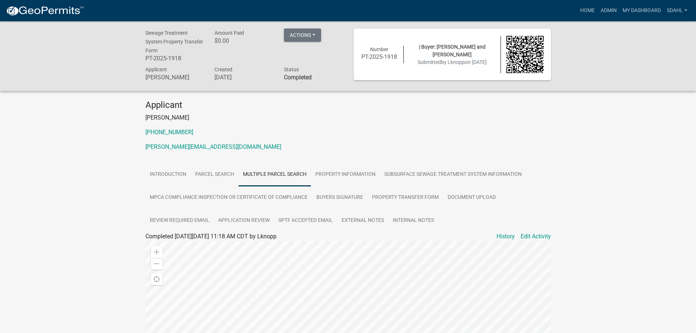
scroll to position [121, 0]
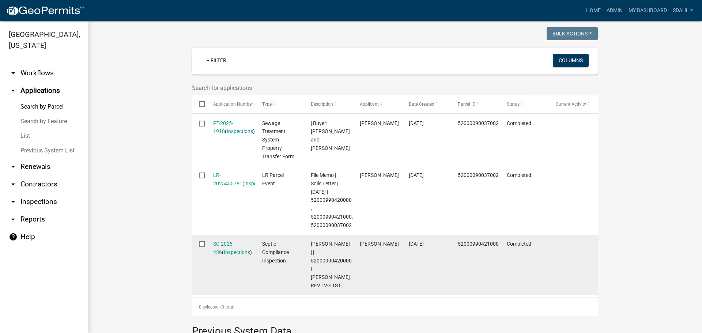
scroll to position [183, 0]
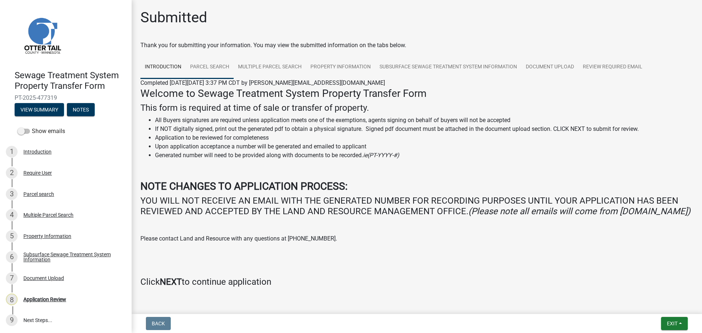
click at [208, 67] on link "Parcel search" at bounding box center [210, 67] width 48 height 23
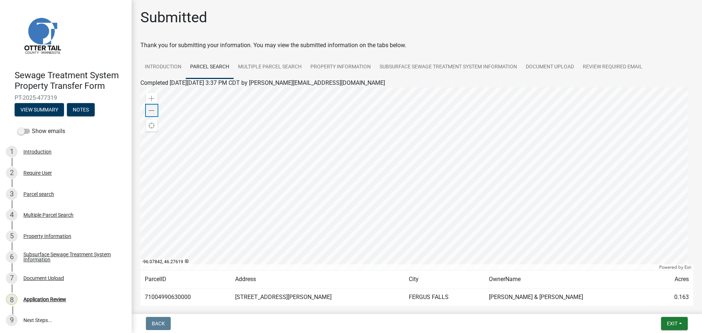
click at [154, 112] on span at bounding box center [152, 111] width 6 height 6
click at [277, 67] on link "Multiple Parcel Search" at bounding box center [270, 67] width 72 height 23
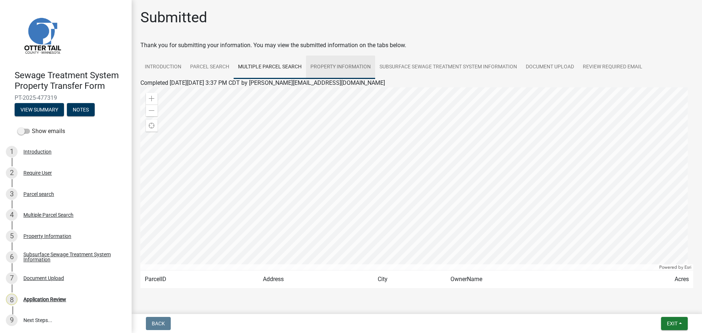
click at [334, 68] on link "Property Information" at bounding box center [340, 67] width 69 height 23
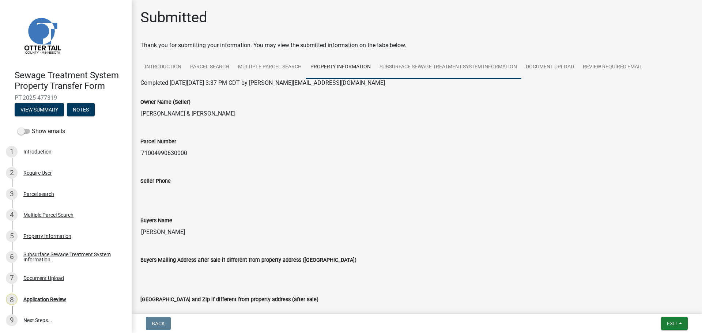
click at [430, 71] on link "Subsurface Sewage Treatment System Information" at bounding box center [448, 67] width 146 height 23
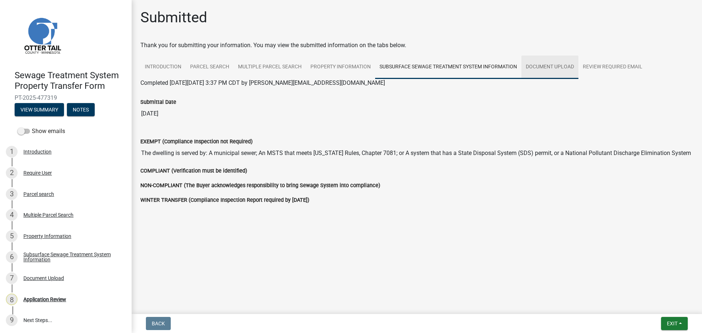
click at [553, 70] on link "Document Upload" at bounding box center [549, 67] width 57 height 23
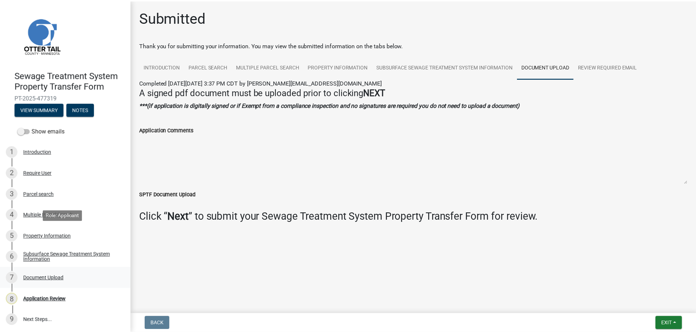
scroll to position [1, 0]
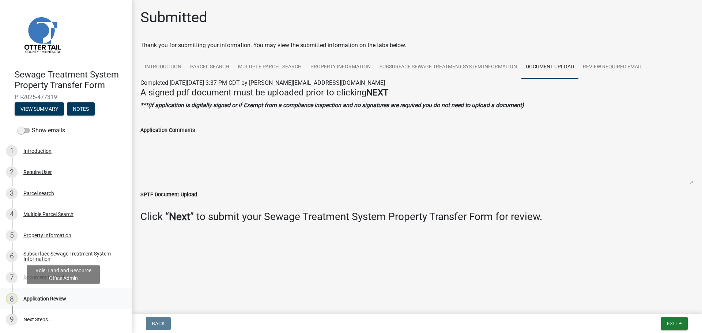
click at [47, 296] on div "Application Review" at bounding box center [44, 298] width 43 height 5
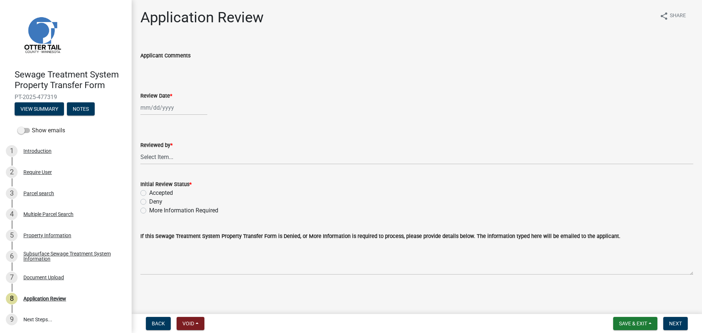
select select "9"
select select "2025"
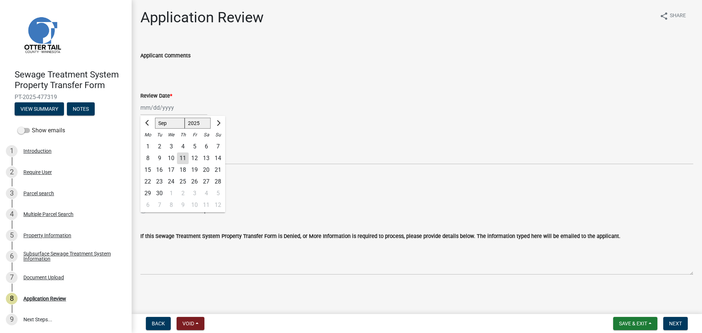
click at [156, 108] on div "Jan Feb Mar Apr May Jun Jul Aug Sep Oct Nov Dec 1525 1526 1527 1528 1529 1530 1…" at bounding box center [173, 107] width 67 height 15
click at [179, 156] on div "11" at bounding box center [183, 158] width 12 height 12
type input "09/11/2025"
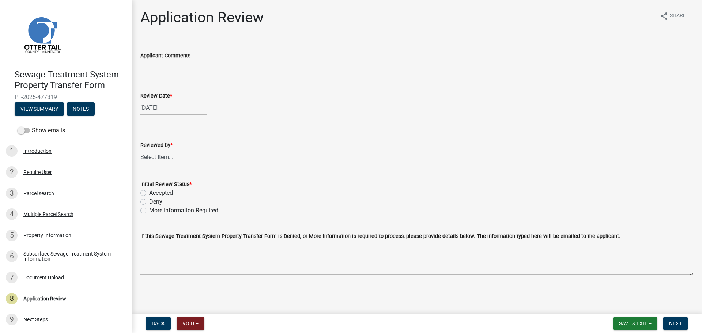
click at [179, 156] on select "Select Item... Alexis Newark Amy Busko Andrea Perales Brittany Tollefson Christ…" at bounding box center [416, 156] width 553 height 15
click at [140, 149] on select "Select Item... Alexis Newark Amy Busko Andrea Perales Brittany Tollefson Christ…" at bounding box center [416, 156] width 553 height 15
select select "67745ee8-7159-4960-80f9-a638286b467c"
click at [160, 192] on label "Accepted" at bounding box center [161, 193] width 24 height 9
click at [154, 192] on input "Accepted" at bounding box center [151, 191] width 5 height 5
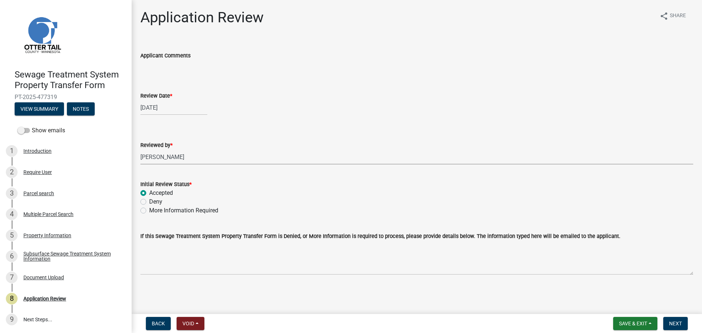
radio input "true"
click at [676, 323] on span "Next" at bounding box center [675, 324] width 13 height 6
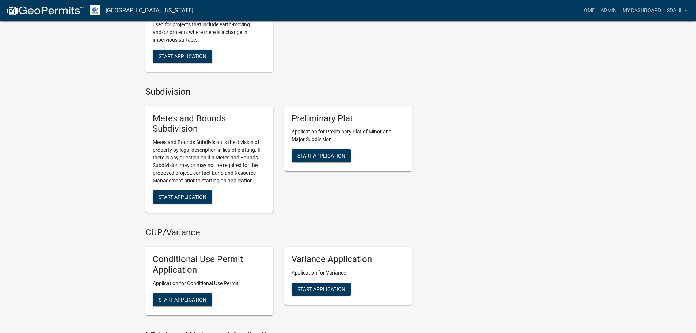
scroll to position [621, 0]
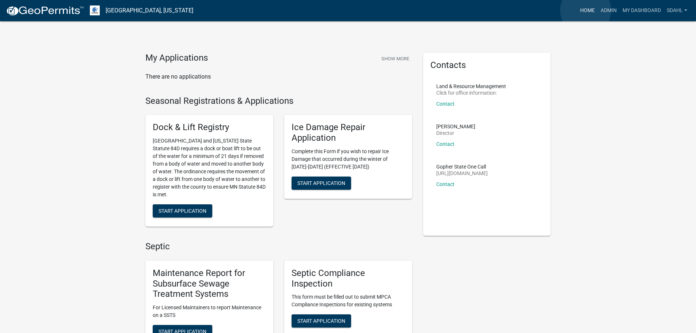
click at [586, 10] on link "Home" at bounding box center [588, 11] width 20 height 14
click at [60, 10] on img at bounding box center [45, 10] width 78 height 11
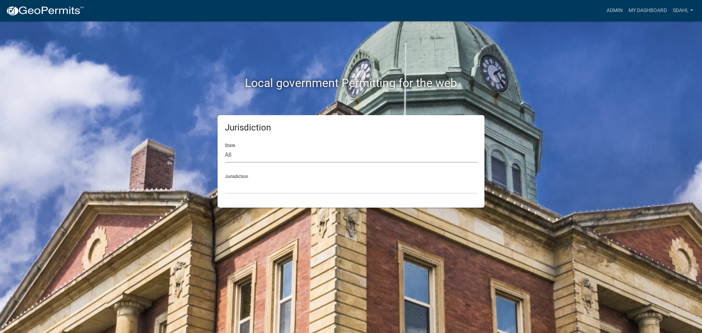
click at [270, 153] on select "All Colorado Georgia Indiana Iowa Kansas Minnesota Ohio South Carolina Wisconsin" at bounding box center [351, 155] width 252 height 15
select select "Minnesota"
click at [225, 148] on select "All Colorado Georgia Indiana Iowa Kansas Minnesota Ohio South Carolina Wisconsin" at bounding box center [351, 155] width 252 height 15
click at [268, 189] on select "Becker County, Minnesota Benton County, Minnesota Carlton County, Minnesota Cit…" at bounding box center [351, 186] width 252 height 15
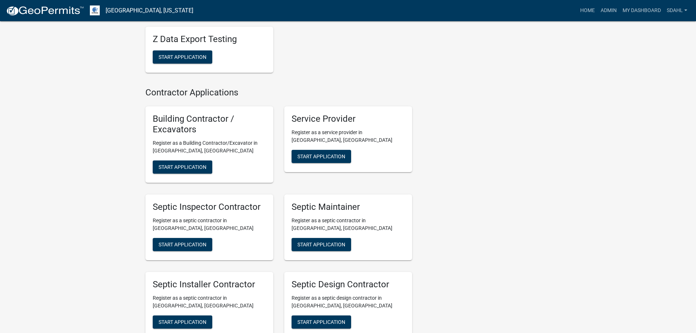
scroll to position [1104, 0]
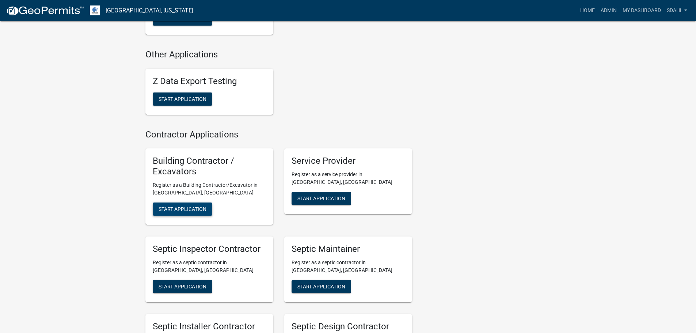
click at [190, 207] on span "Start Application" at bounding box center [183, 209] width 48 height 6
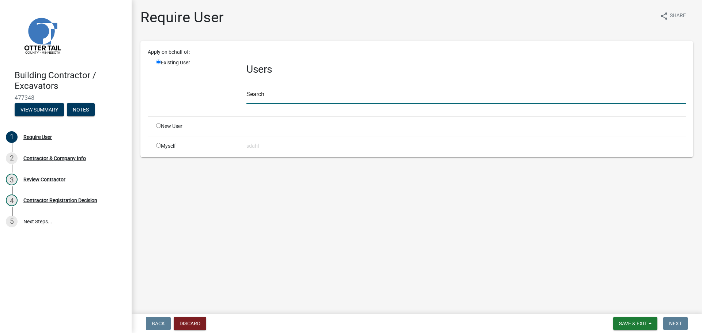
click at [268, 97] on input "text" at bounding box center [465, 96] width 439 height 15
click at [169, 75] on div "Existing User" at bounding box center [196, 85] width 90 height 52
click at [160, 144] on input "radio" at bounding box center [158, 145] width 5 height 5
radio input "true"
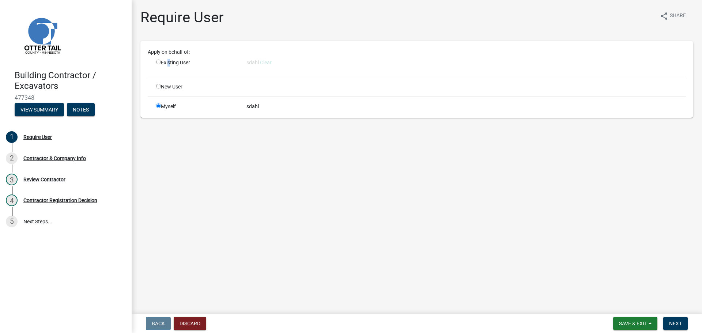
click at [158, 60] on input "radio" at bounding box center [158, 62] width 5 height 5
radio input "true"
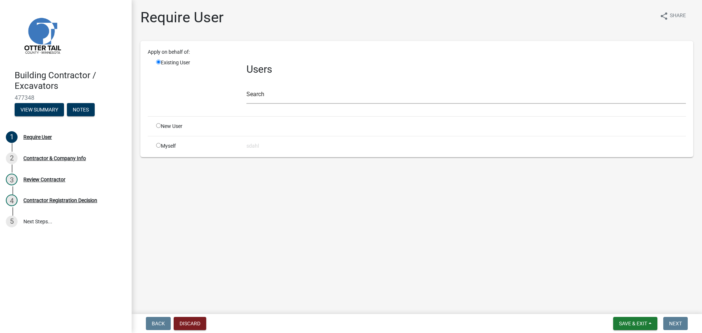
click at [167, 169] on main "Require User share Share Apply on behalf of: Existing User Users Search New Use…" at bounding box center [417, 155] width 570 height 311
click at [159, 145] on input "radio" at bounding box center [158, 145] width 5 height 5
radio input "true"
radio input "false"
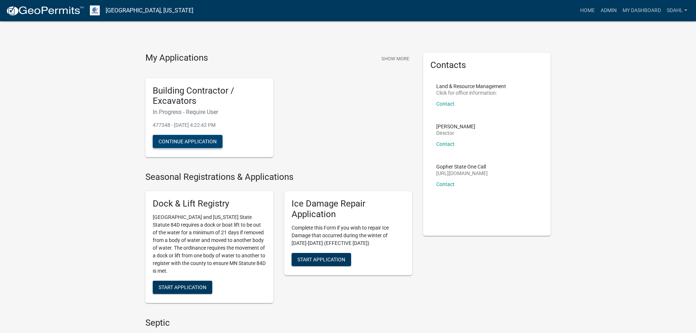
click at [193, 141] on button "Continue Application" at bounding box center [188, 141] width 70 height 13
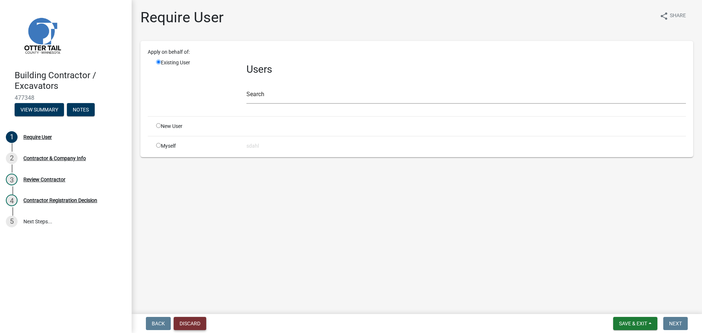
click at [192, 322] on button "Discard" at bounding box center [190, 323] width 33 height 13
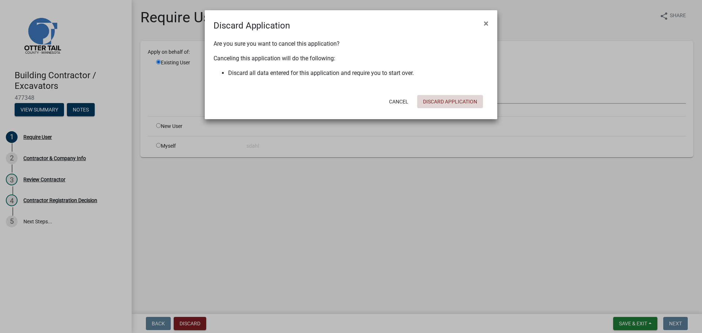
click at [446, 101] on button "Discard Application" at bounding box center [450, 101] width 66 height 13
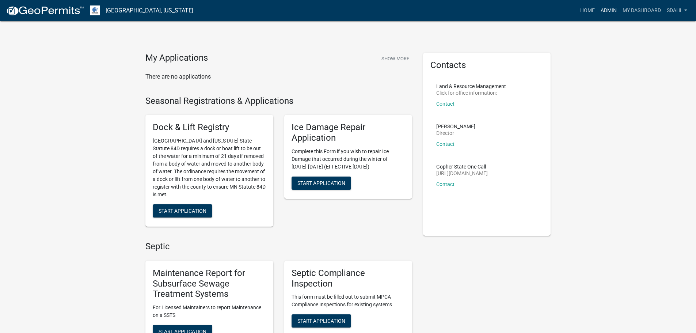
click at [608, 11] on link "Admin" at bounding box center [609, 11] width 22 height 14
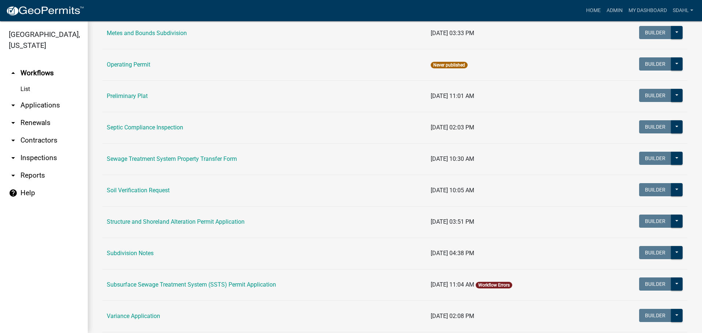
scroll to position [366, 0]
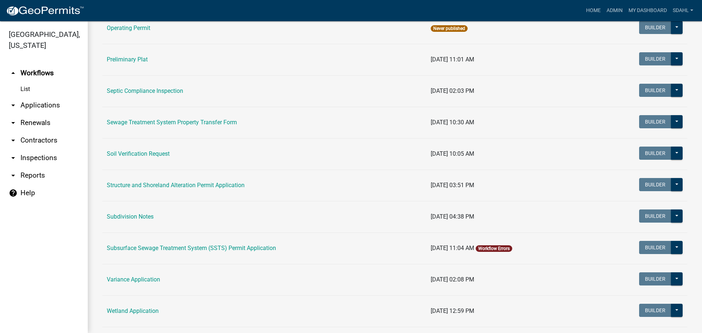
click at [31, 105] on link "arrow_drop_down Applications" at bounding box center [44, 105] width 88 height 18
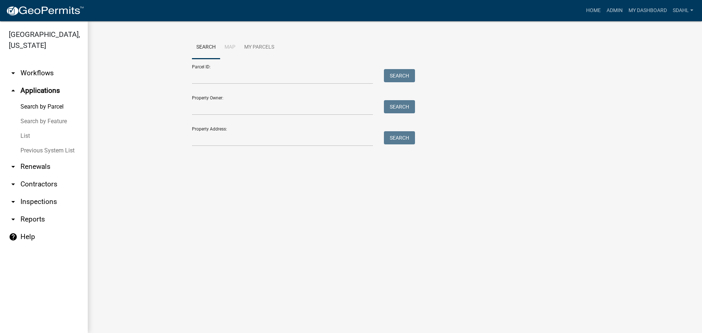
click at [36, 184] on link "arrow_drop_down Contractors" at bounding box center [44, 184] width 88 height 18
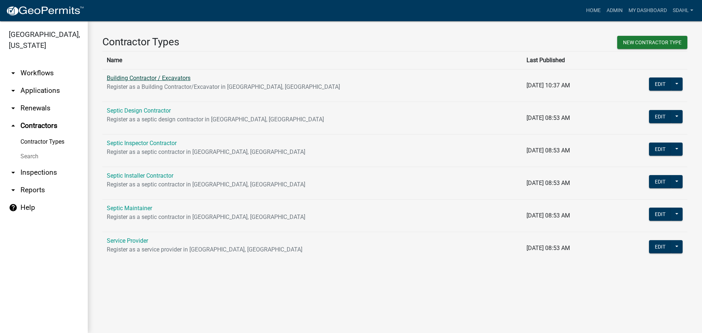
click at [179, 78] on link "Building Contractor / Excavators" at bounding box center [149, 78] width 84 height 7
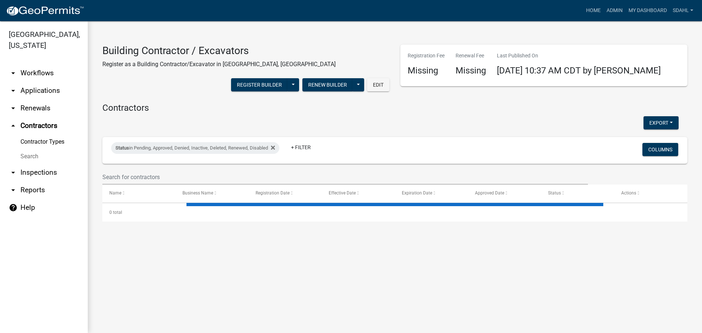
select select "3: 100"
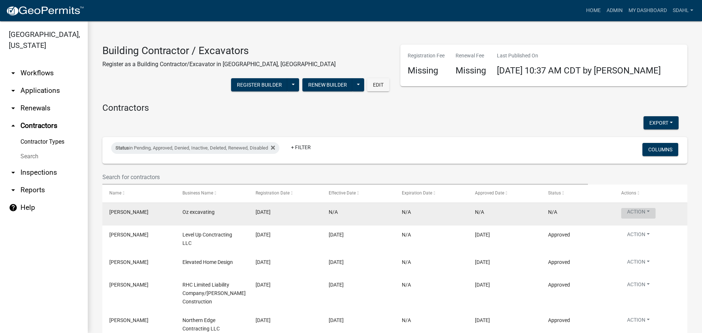
click at [649, 211] on button "Action" at bounding box center [638, 213] width 34 height 11
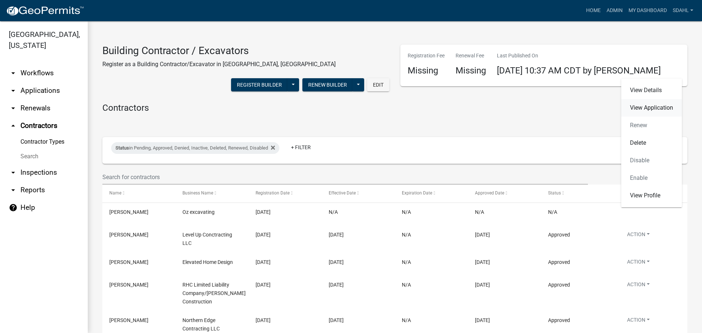
click at [659, 106] on link "View Application" at bounding box center [651, 108] width 61 height 18
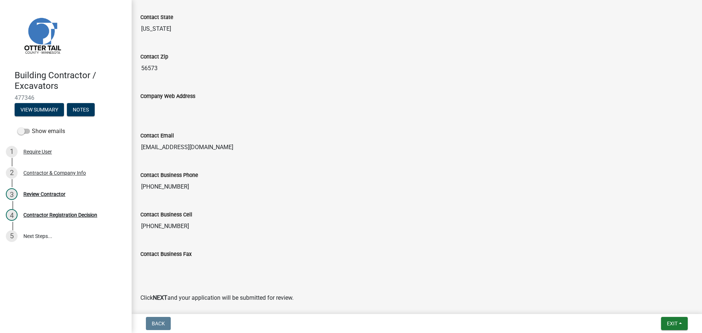
scroll to position [435, 0]
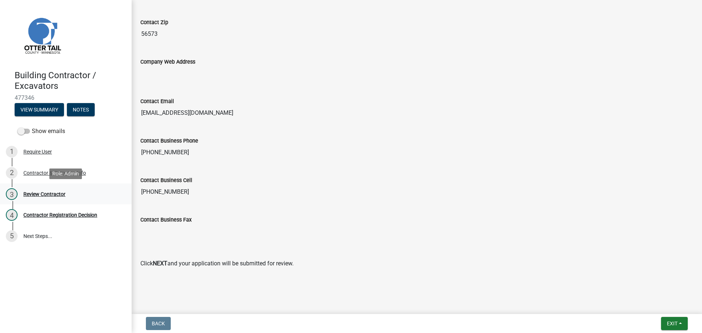
click at [45, 194] on div "Review Contractor" at bounding box center [44, 194] width 42 height 5
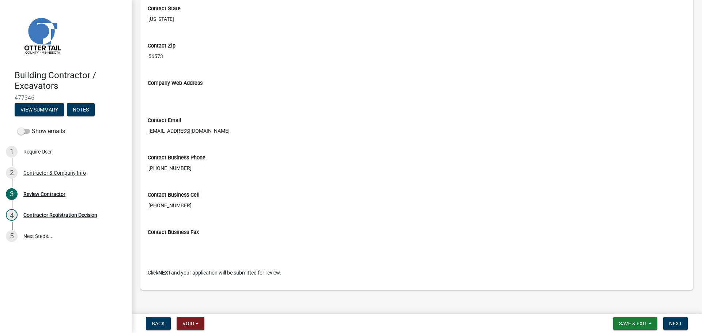
scroll to position [386, 0]
